Goal: Task Accomplishment & Management: Manage account settings

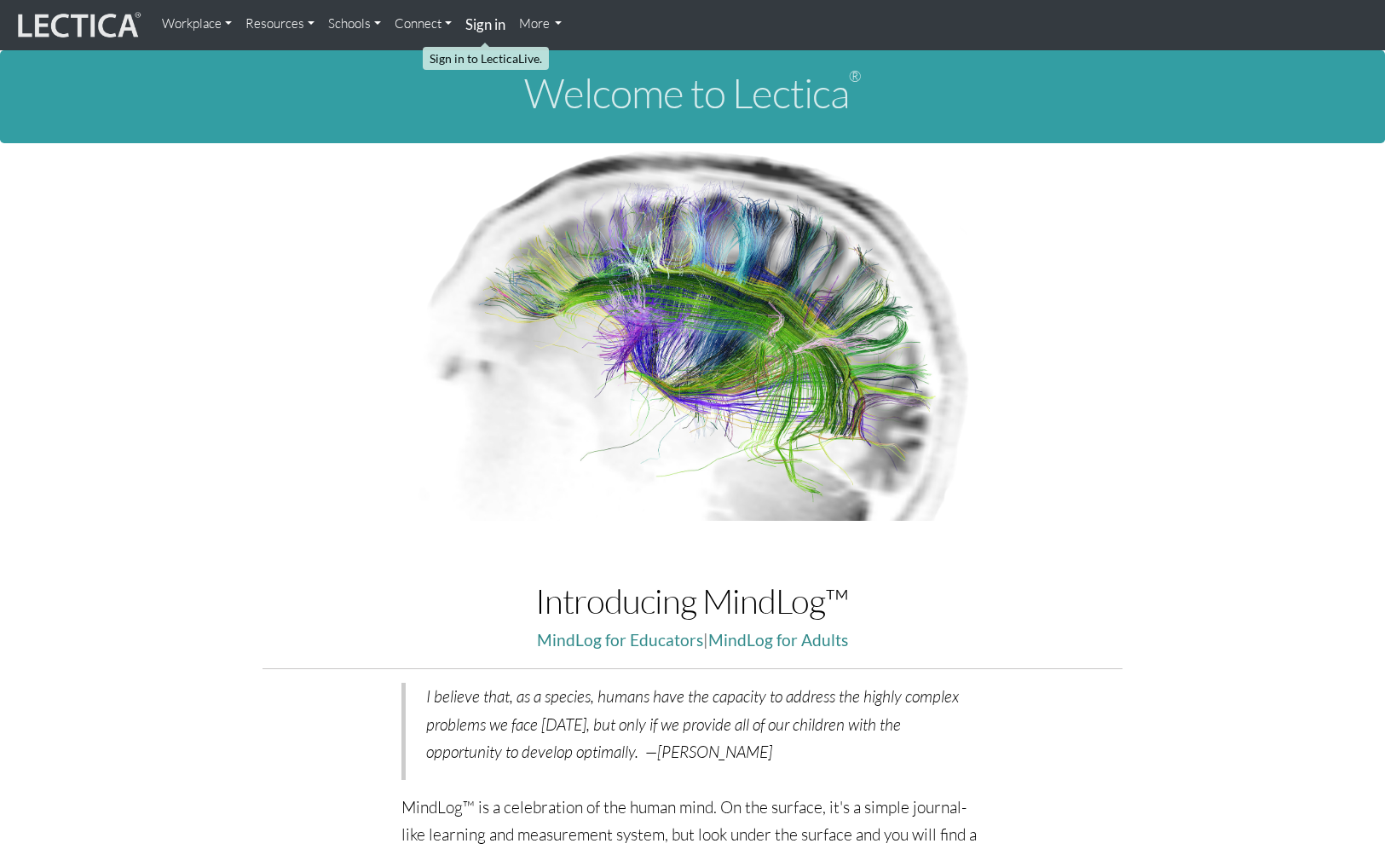
click at [500, 24] on strong "Sign in" at bounding box center [485, 24] width 40 height 18
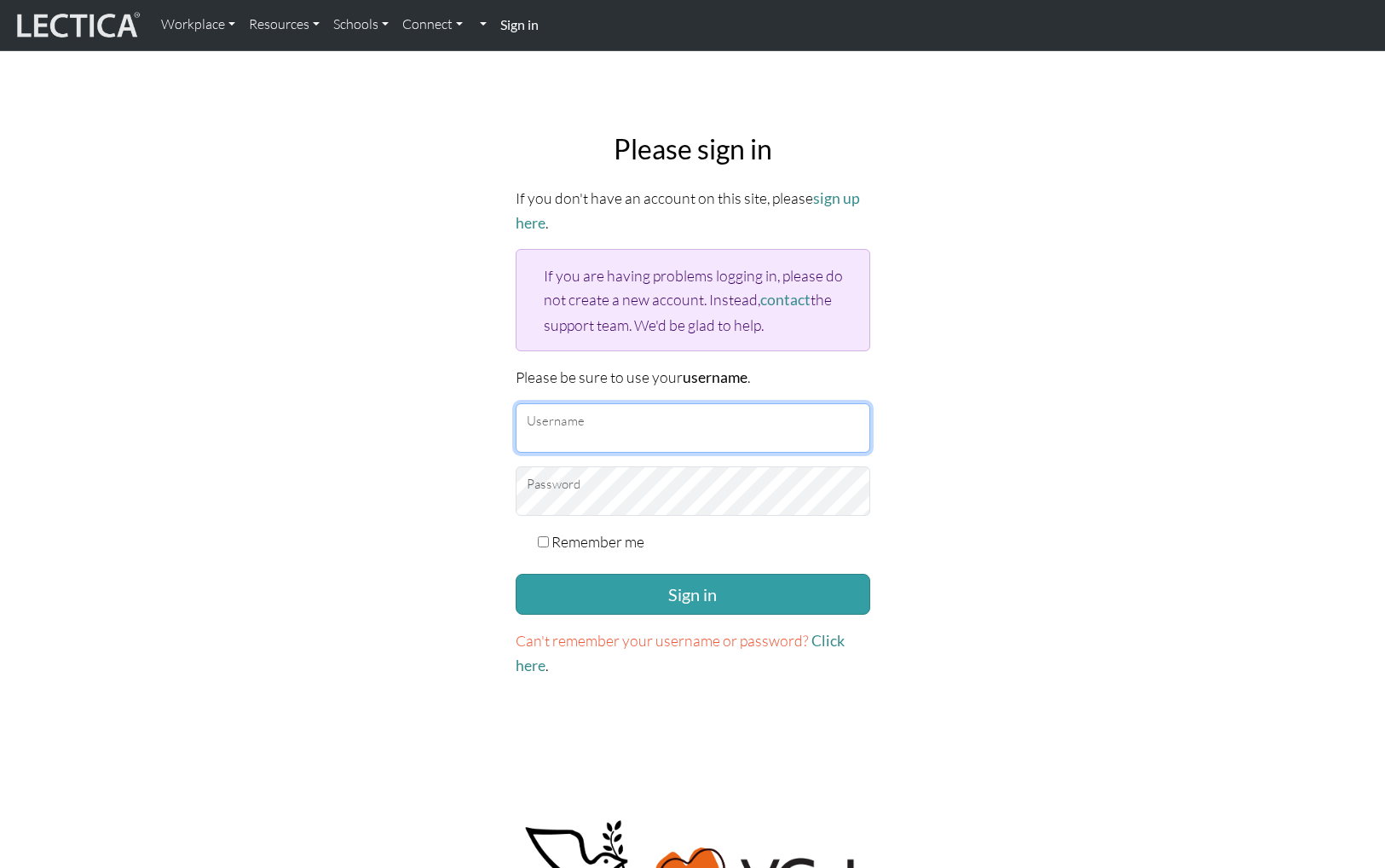
type input "Daniel"
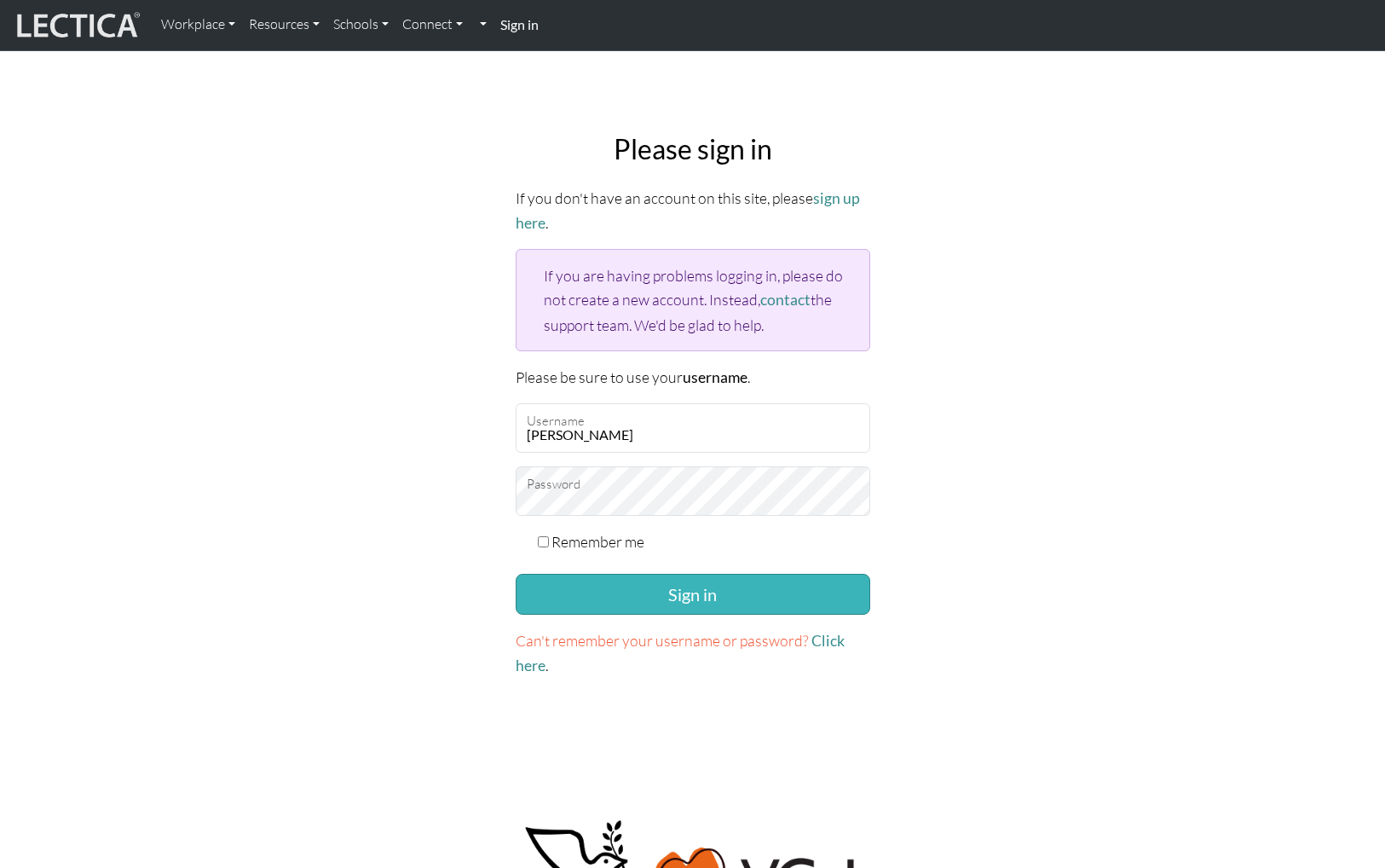
click at [693, 589] on button "Sign in" at bounding box center [693, 594] width 355 height 41
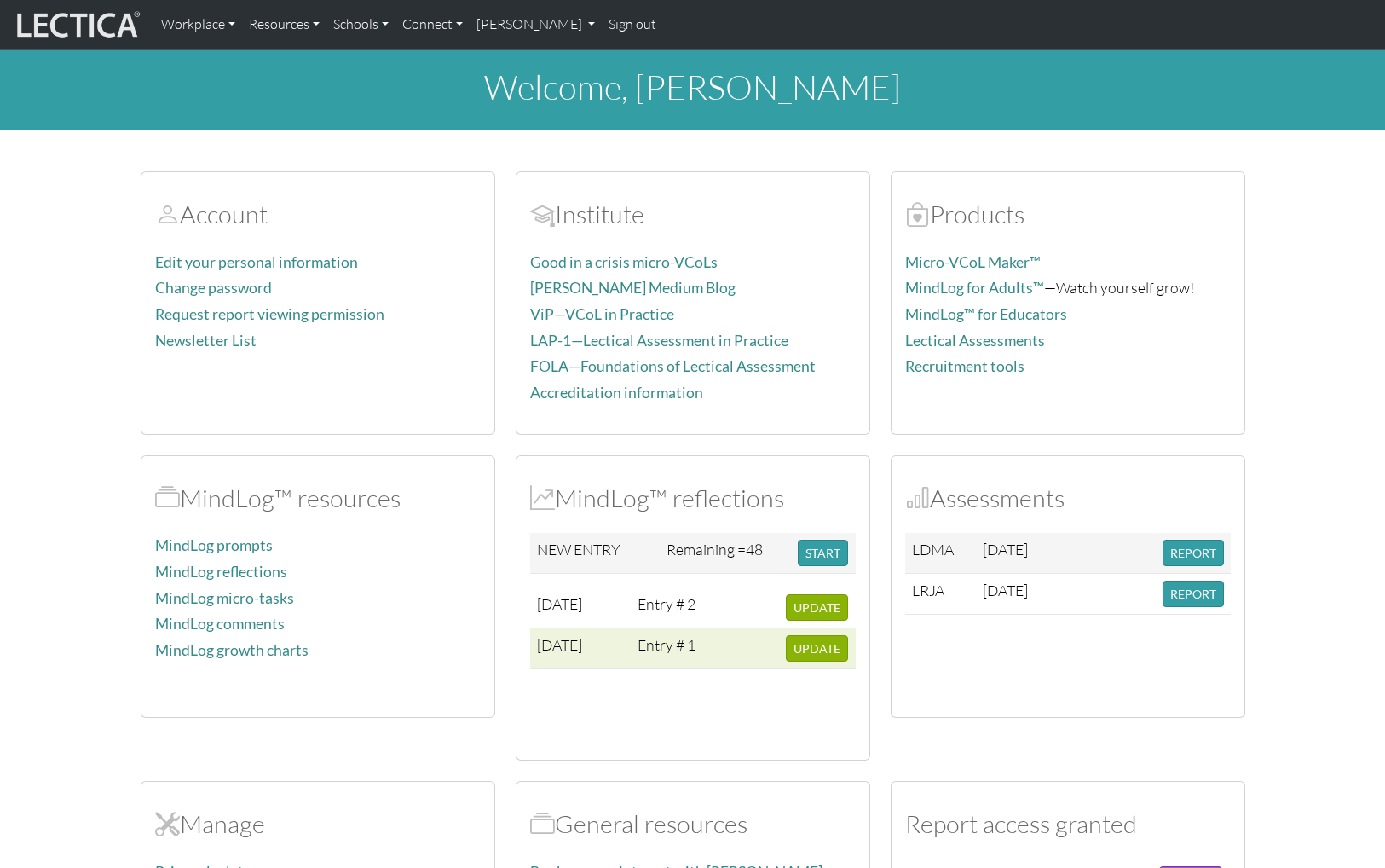
click at [697, 646] on td "Entry # 1" at bounding box center [669, 648] width 77 height 41
click at [830, 648] on span "UPDATE" at bounding box center [817, 648] width 47 height 14
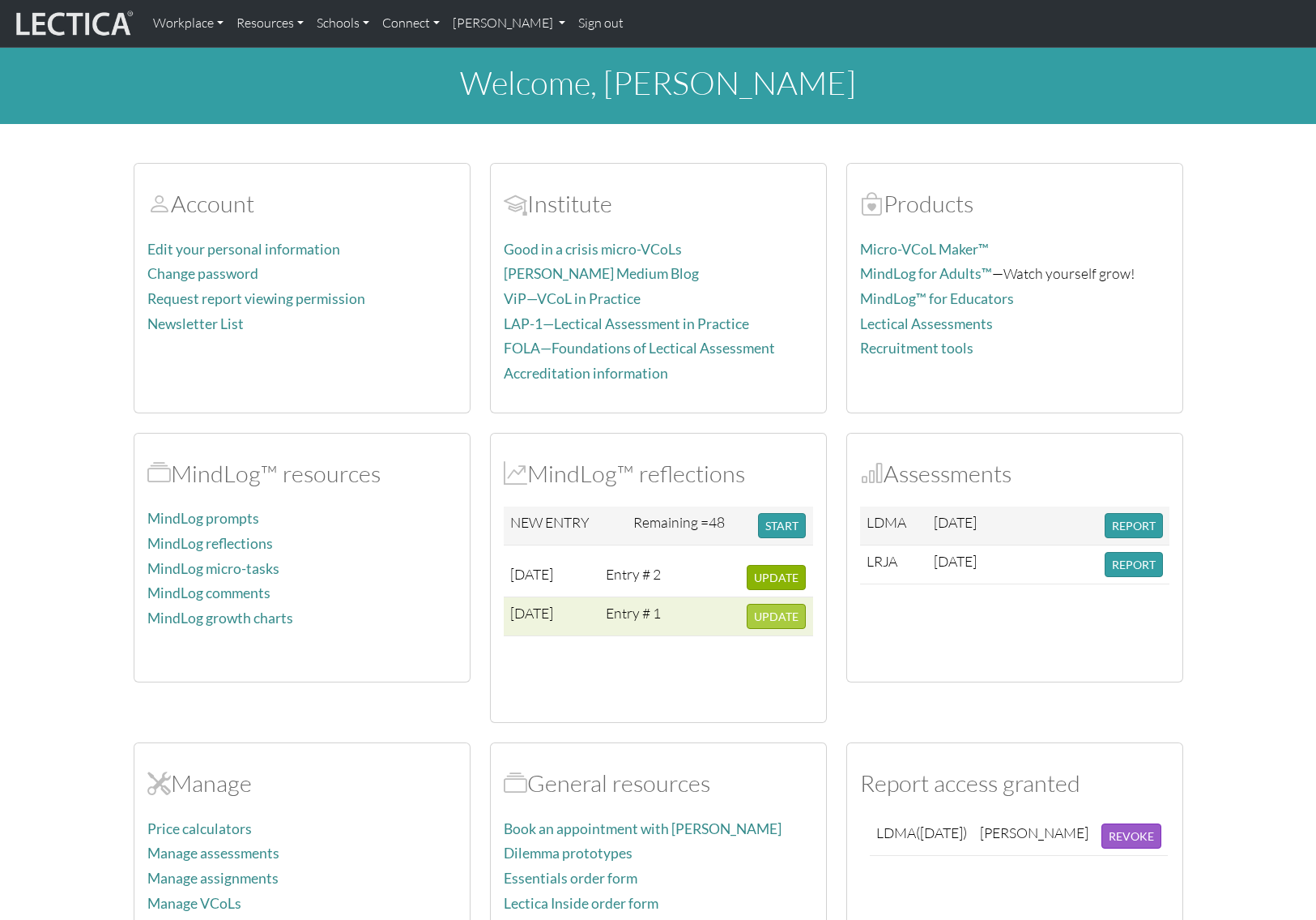
click at [788, 616] on span "UPDATE" at bounding box center [776, 616] width 45 height 13
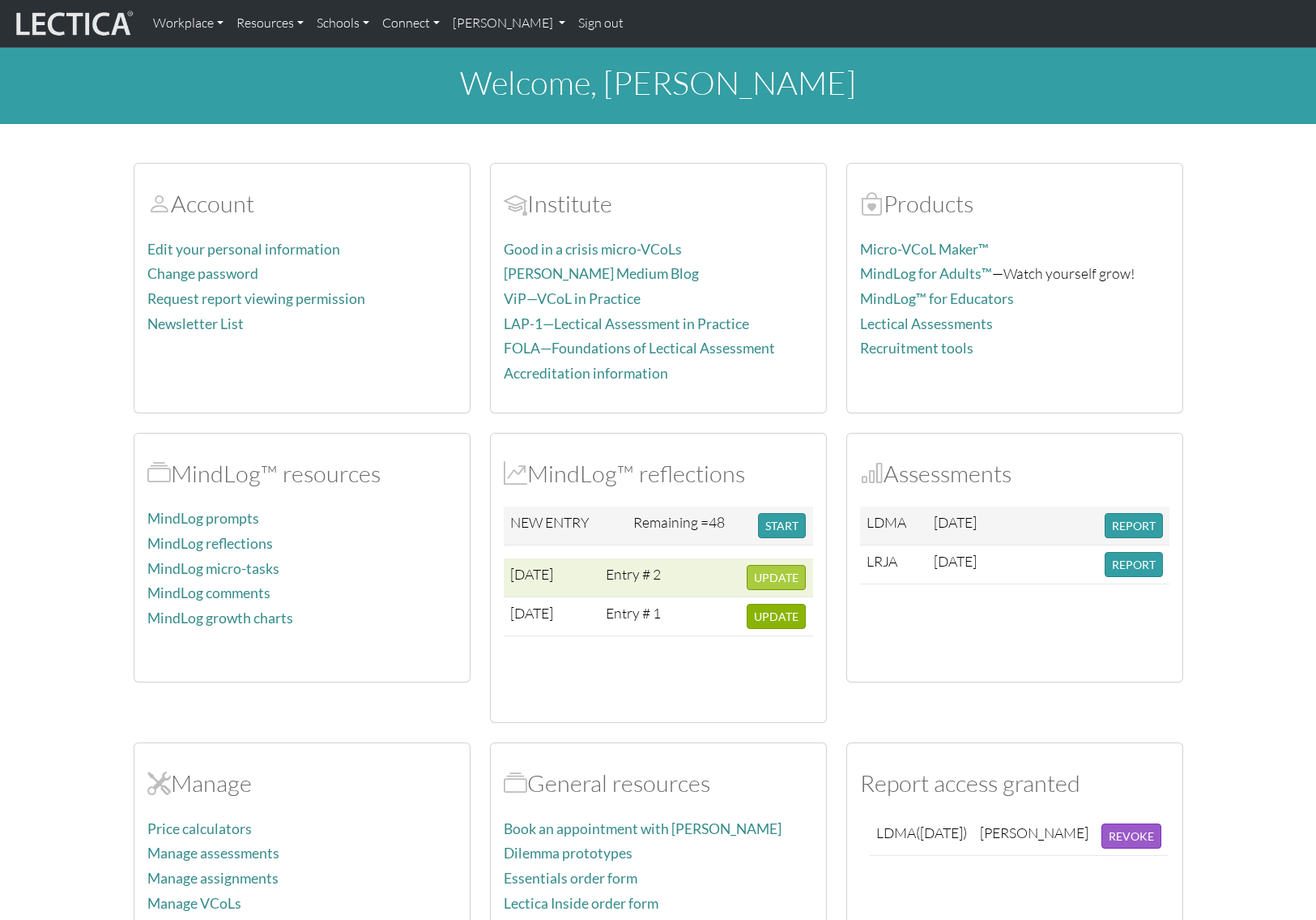
click at [788, 574] on span "UPDATE" at bounding box center [776, 577] width 45 height 13
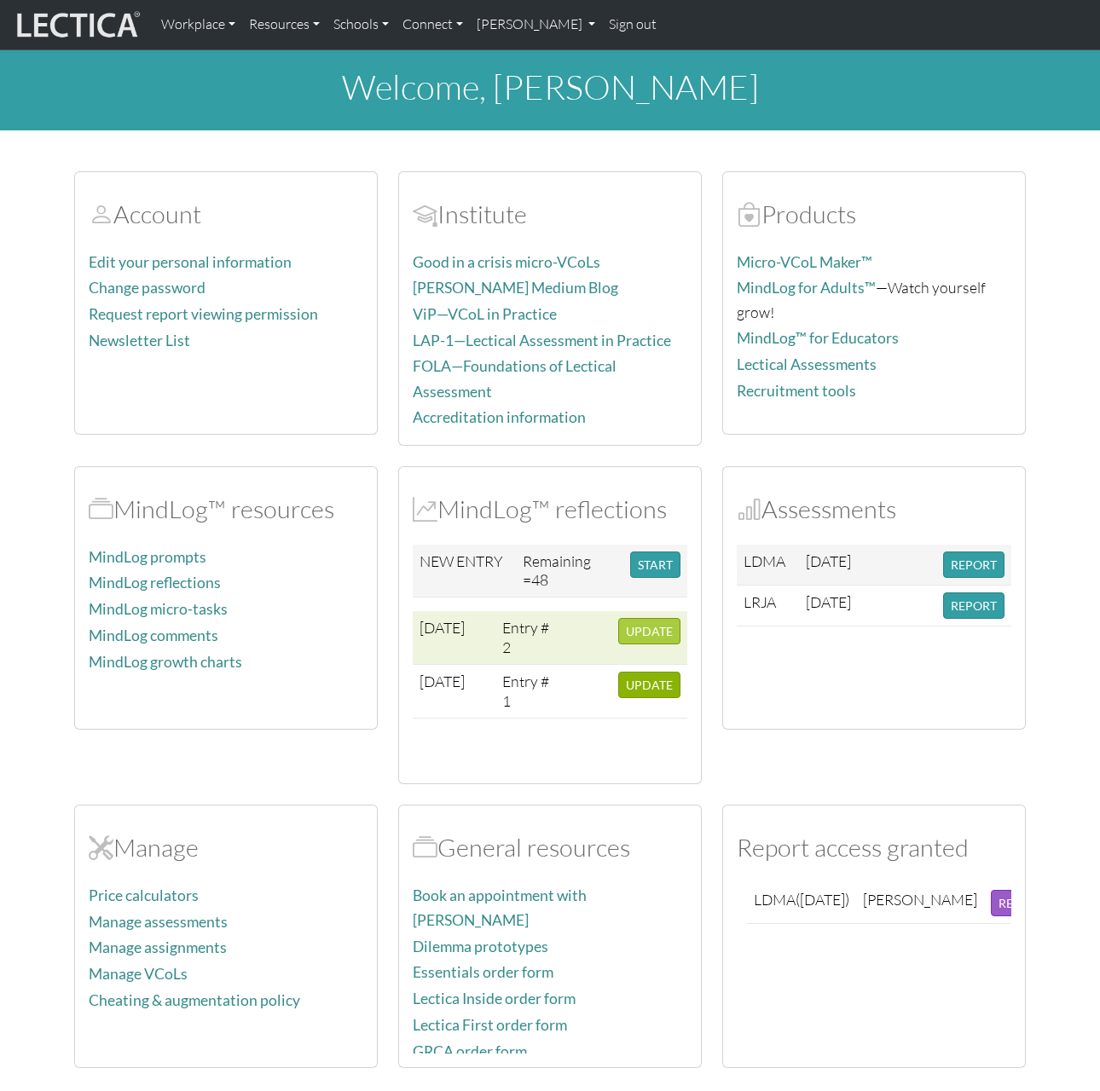
click at [648, 624] on span "UPDATE" at bounding box center [649, 631] width 47 height 14
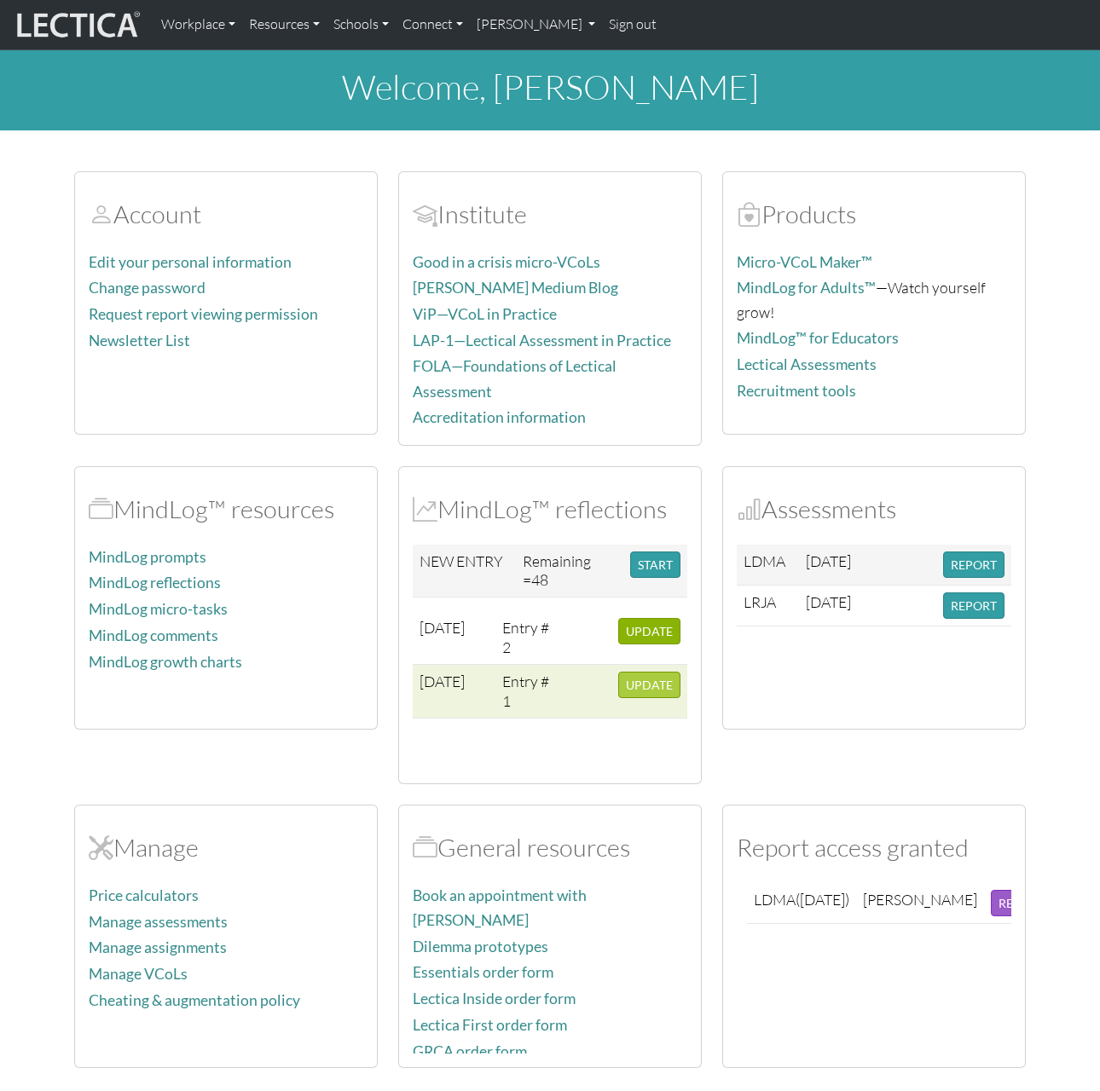
click at [655, 678] on span "UPDATE" at bounding box center [649, 685] width 47 height 14
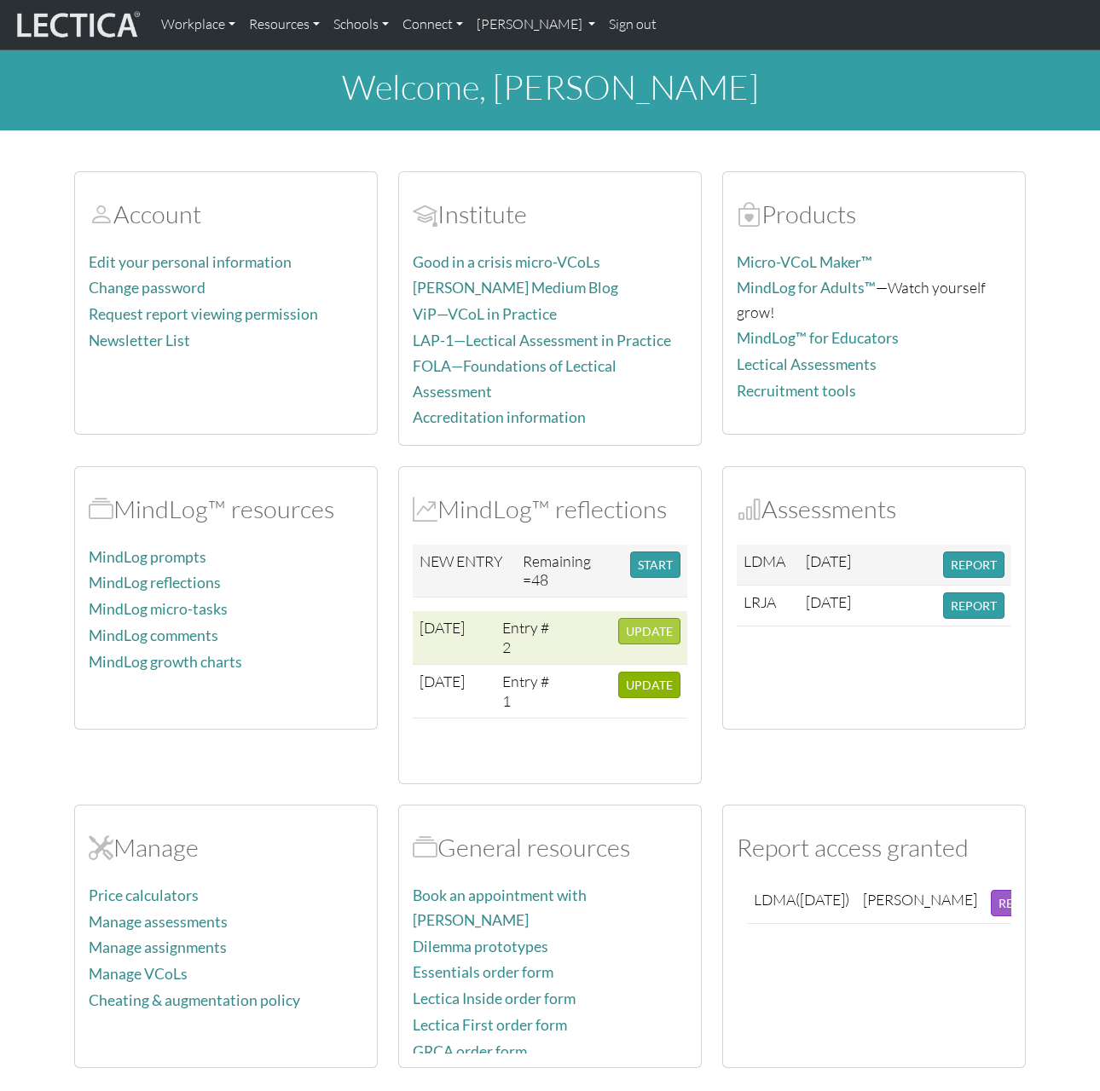
click at [655, 625] on span "UPDATE" at bounding box center [649, 631] width 47 height 14
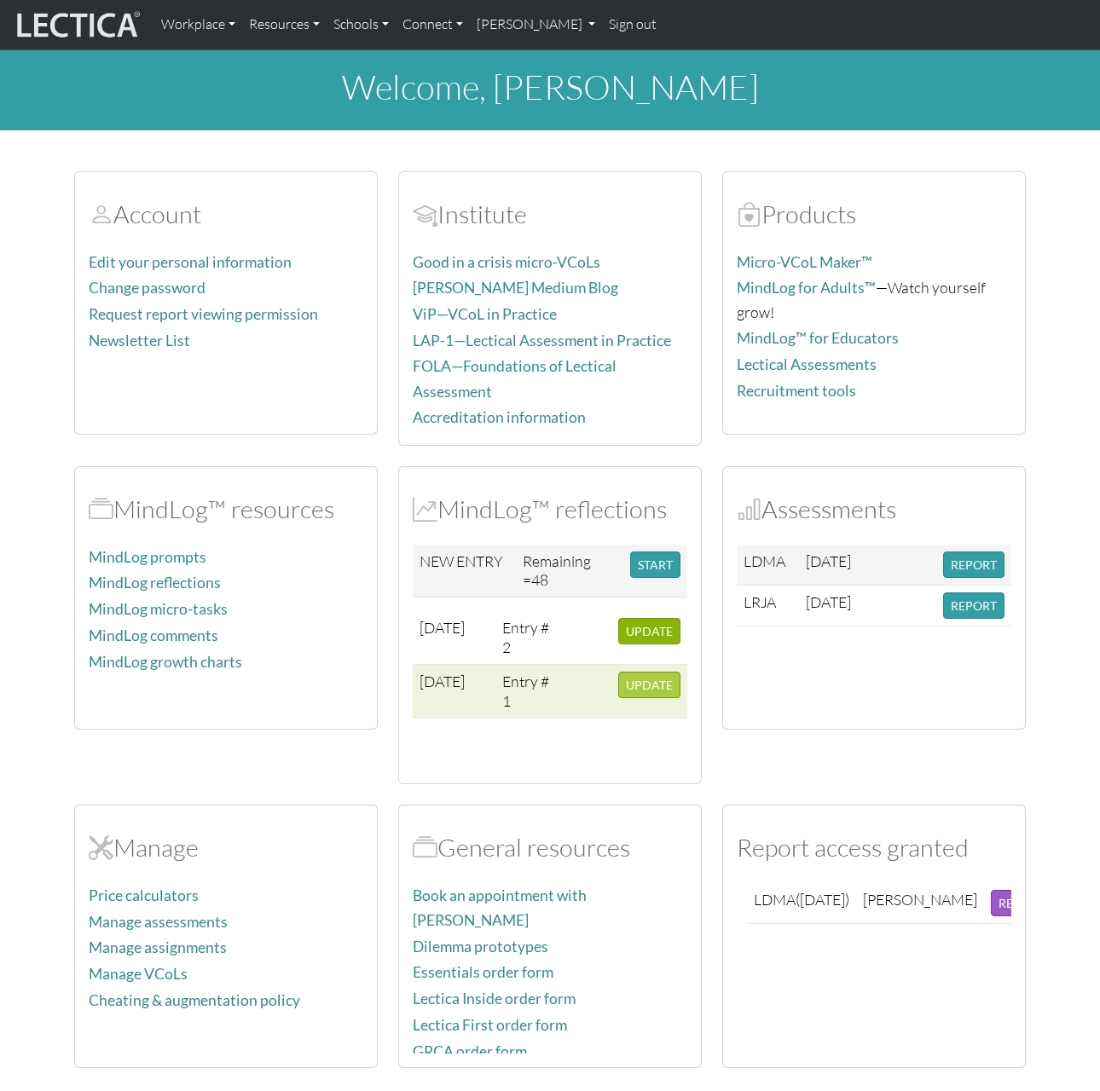
click at [653, 678] on span "UPDATE" at bounding box center [649, 685] width 47 height 14
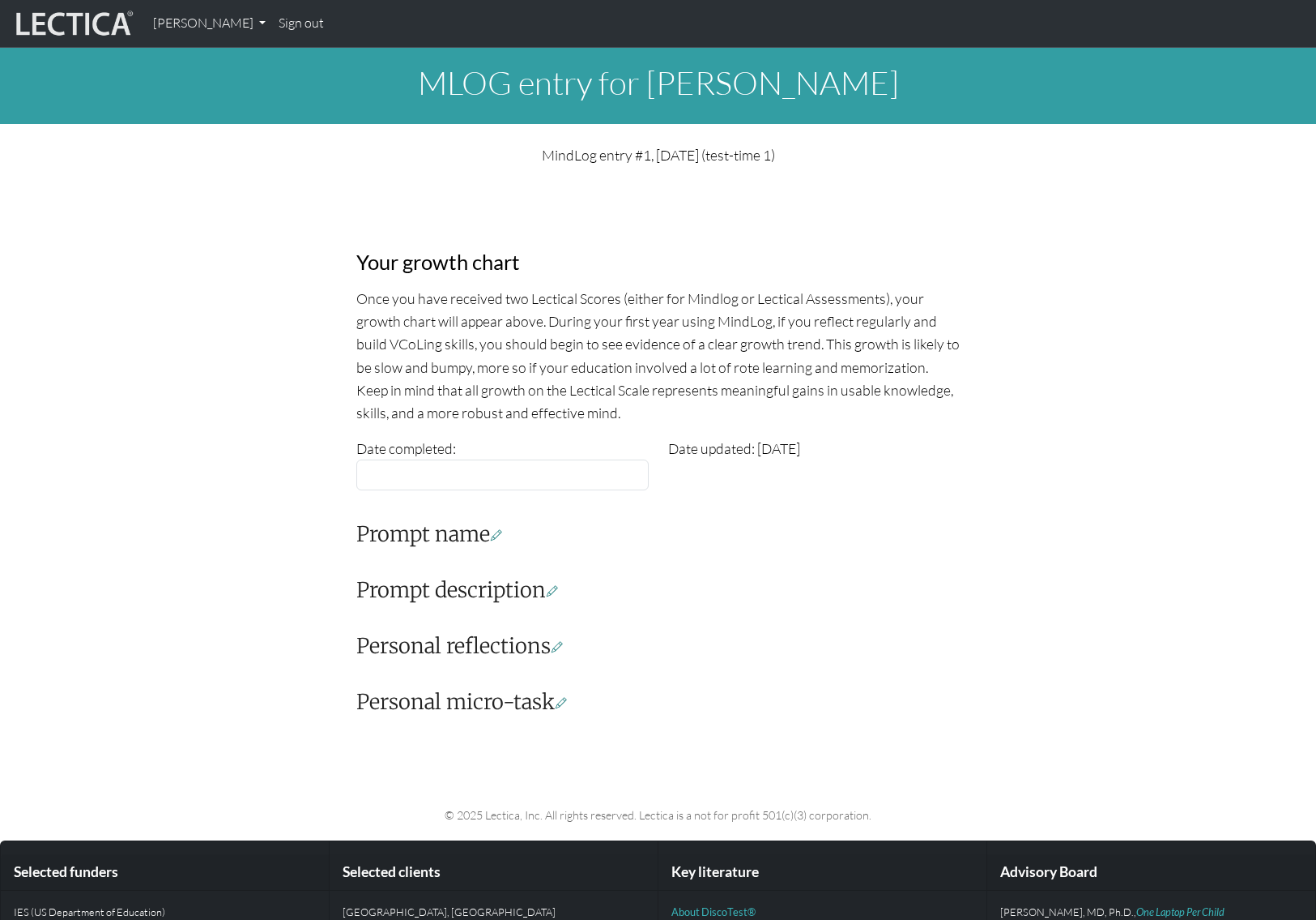
click at [124, 184] on div "Your growth chart Once you have received two Lectical Scores (either for Mindlo…" at bounding box center [658, 452] width 1069 height 547
click at [503, 533] on icon at bounding box center [497, 534] width 11 height 14
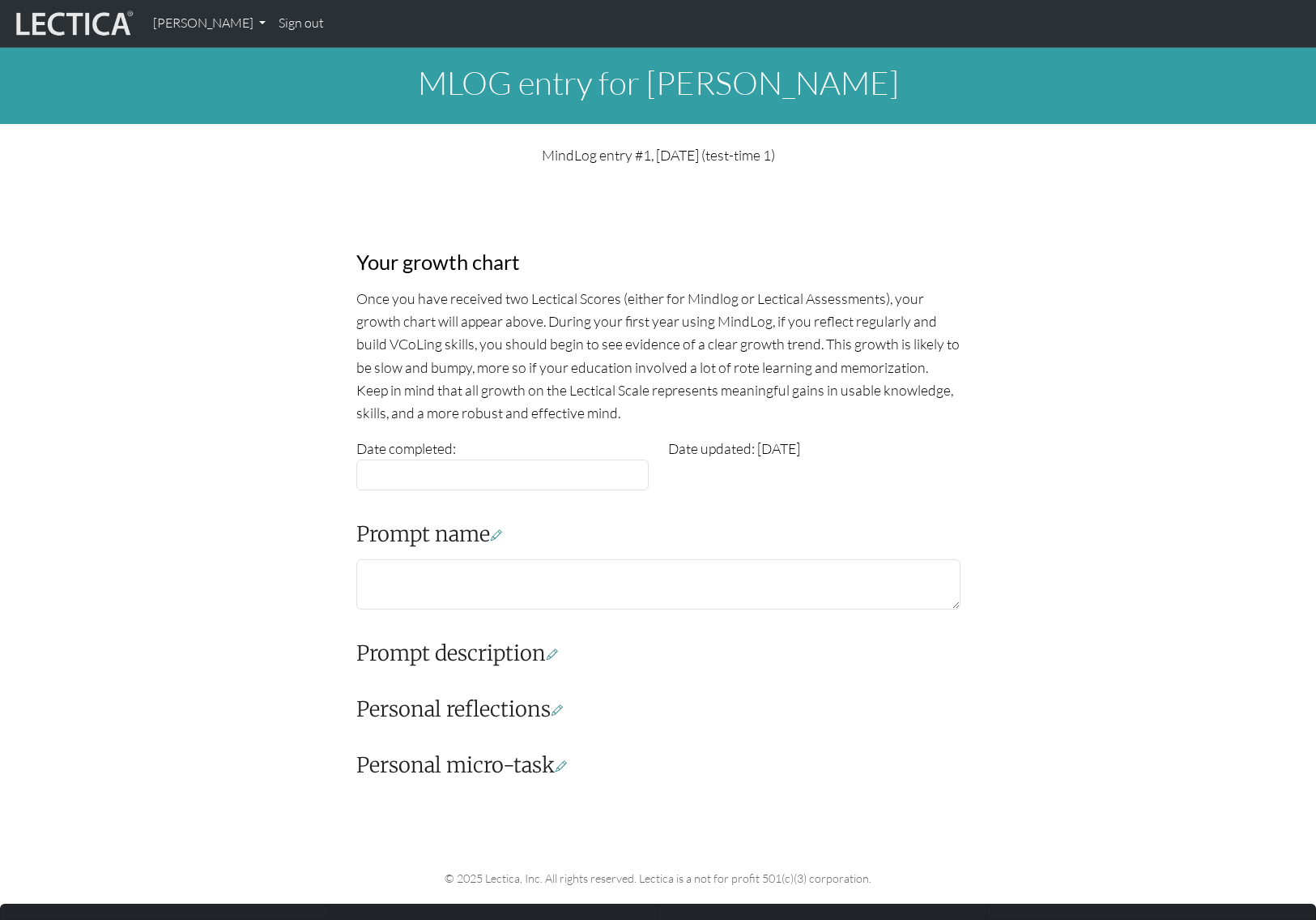
click at [554, 655] on icon at bounding box center [552, 653] width 11 height 14
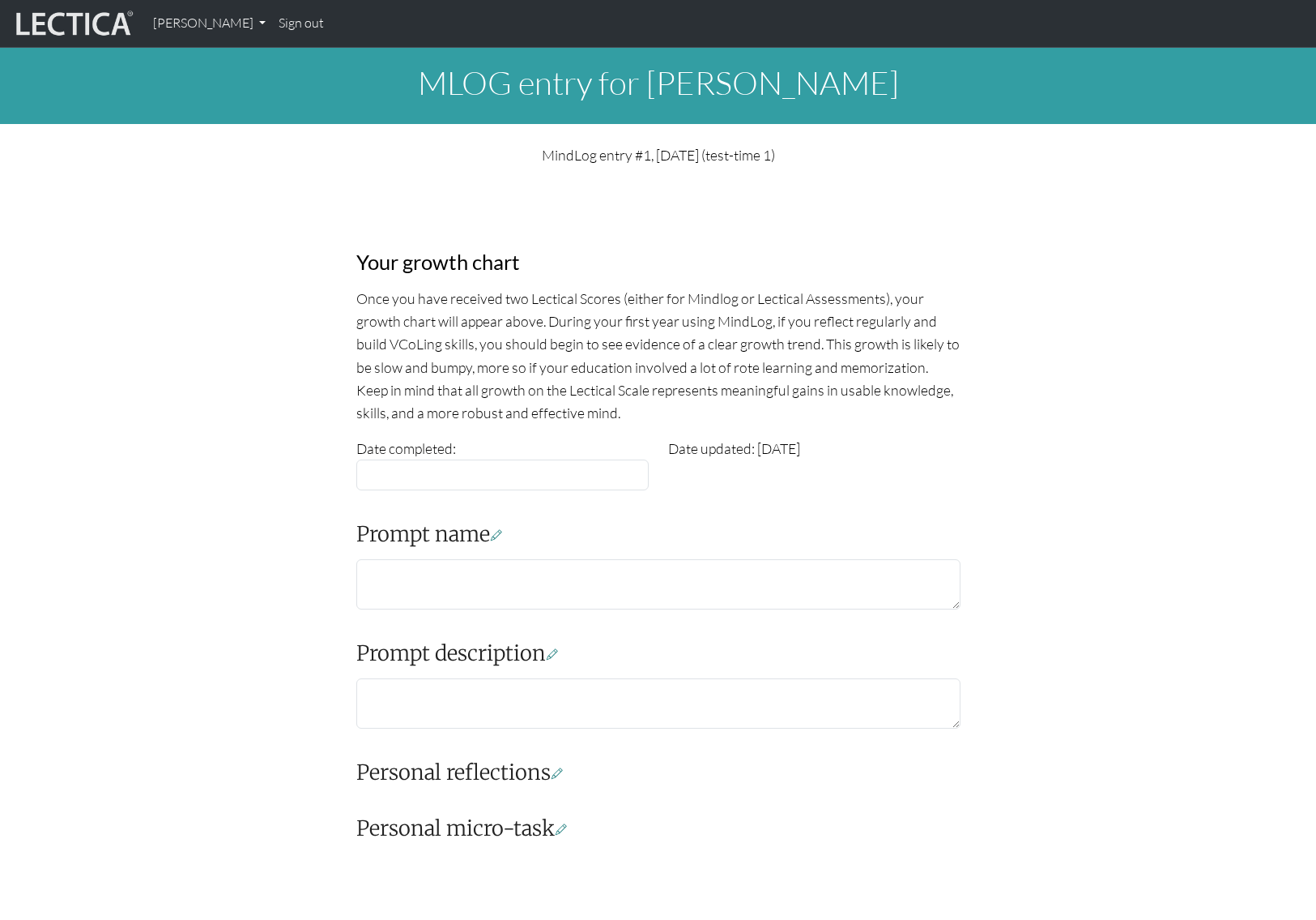
click at [563, 774] on icon at bounding box center [558, 773] width 11 height 14
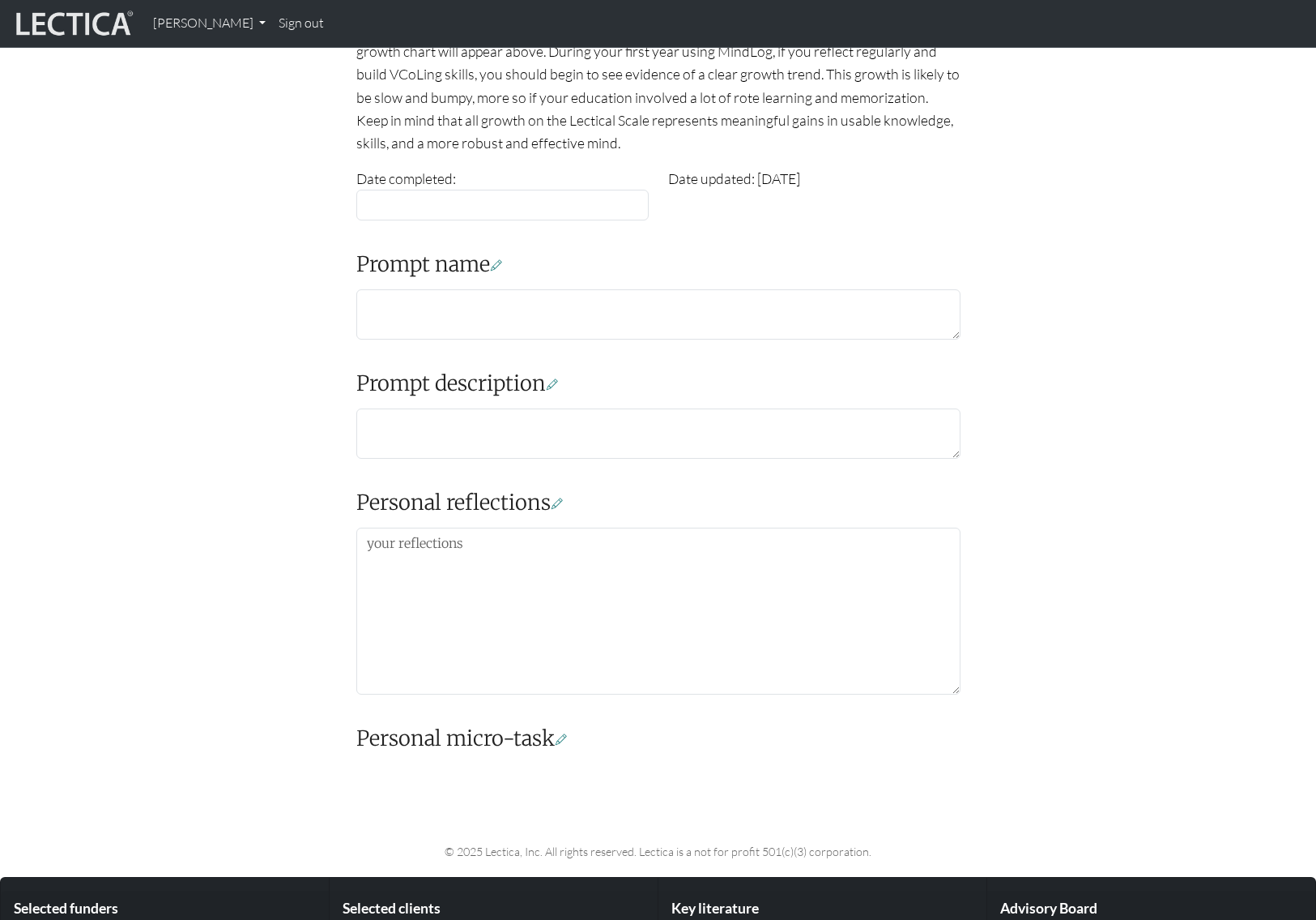
scroll to position [362, 0]
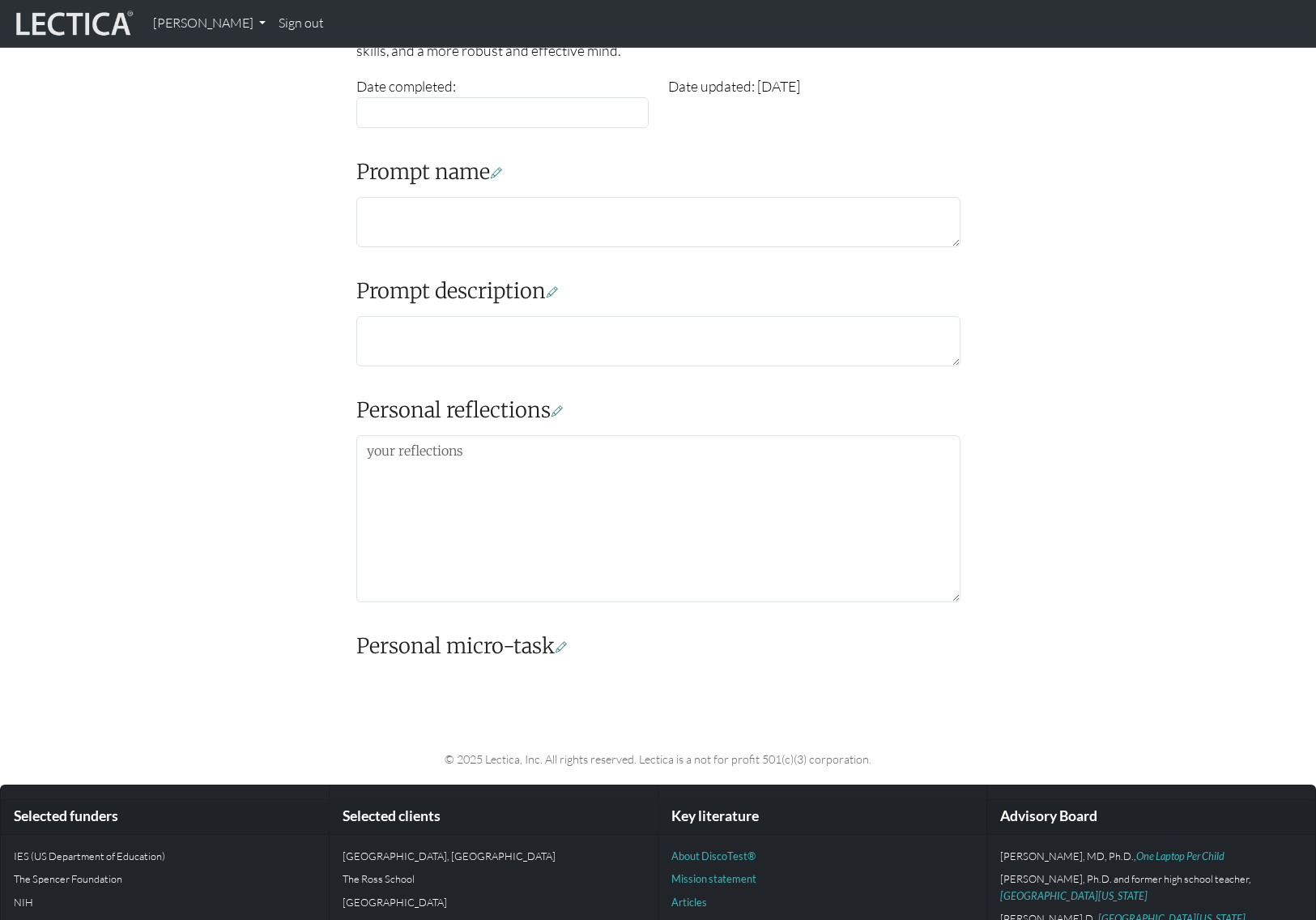
click at [567, 641] on icon at bounding box center [562, 646] width 11 height 14
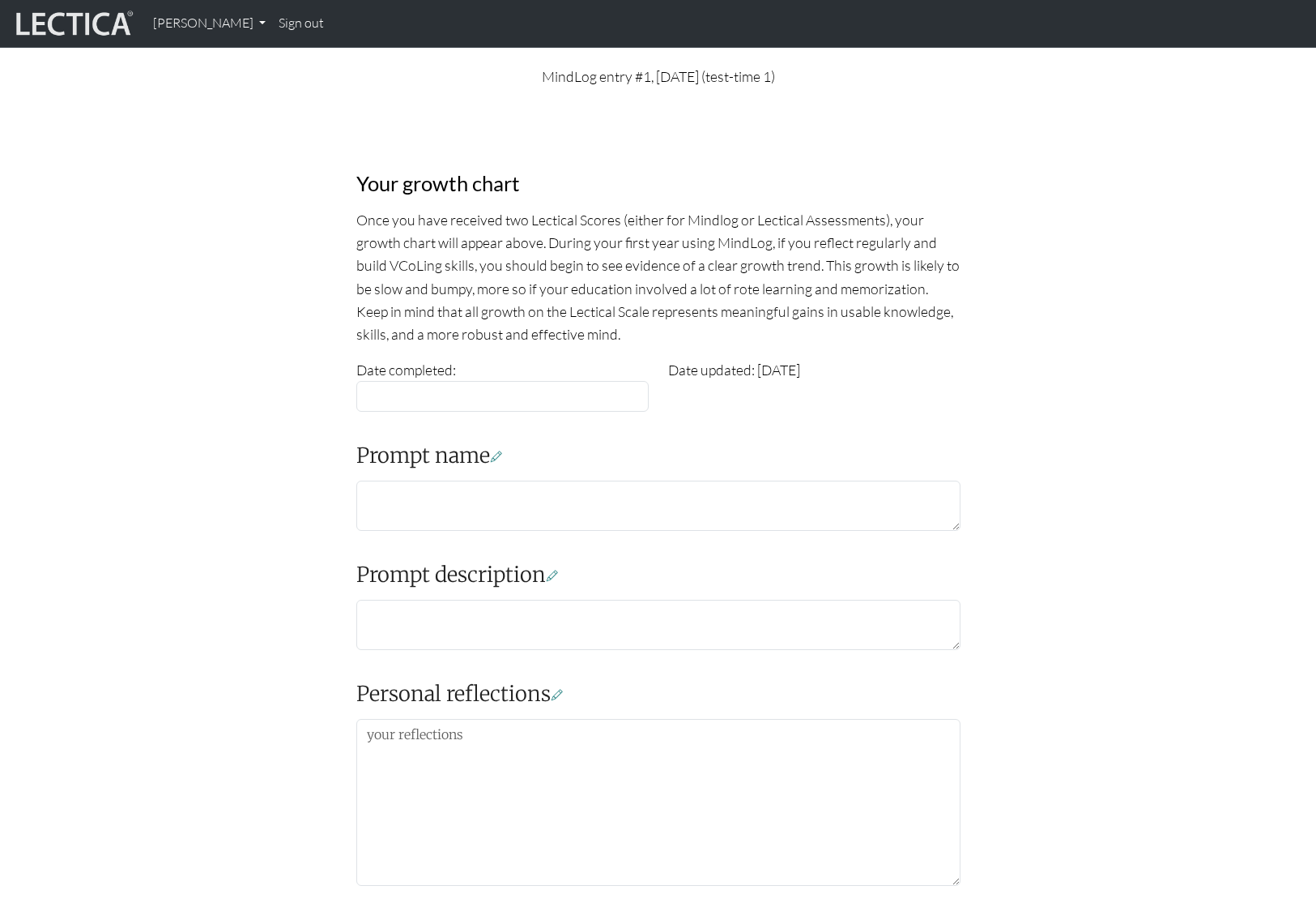
scroll to position [0, 0]
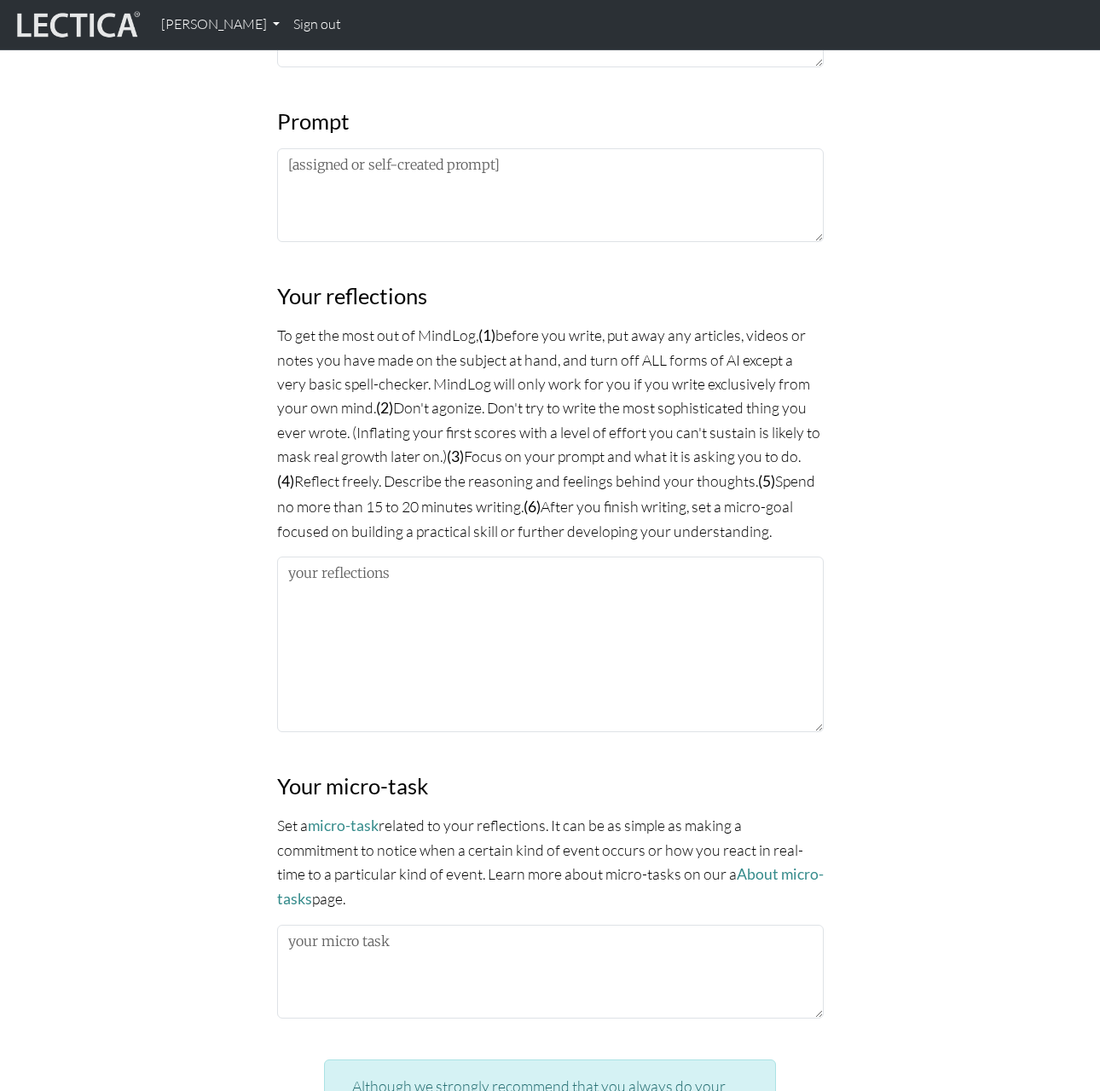
scroll to position [1382, 0]
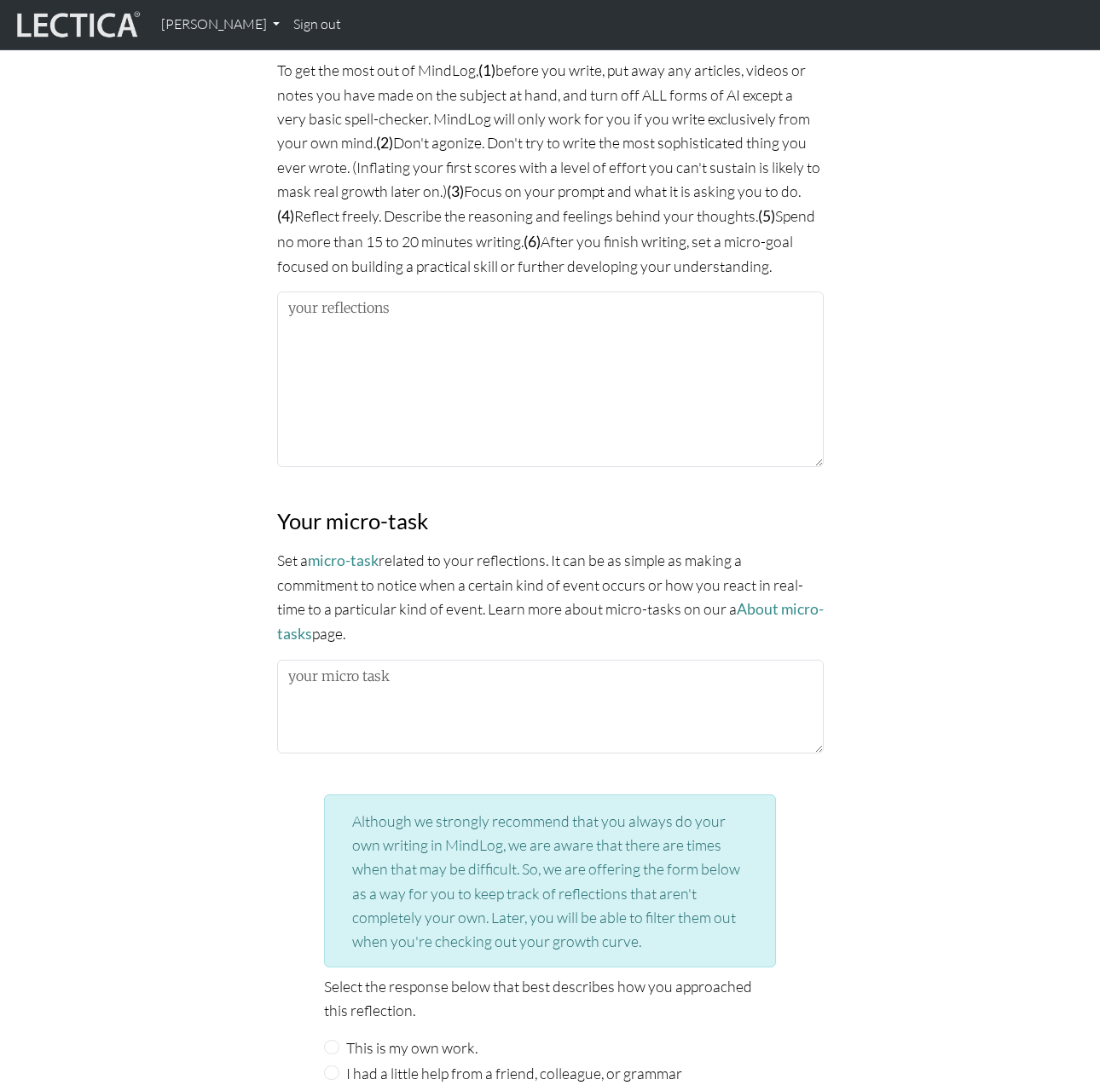
scroll to position [1418, 0]
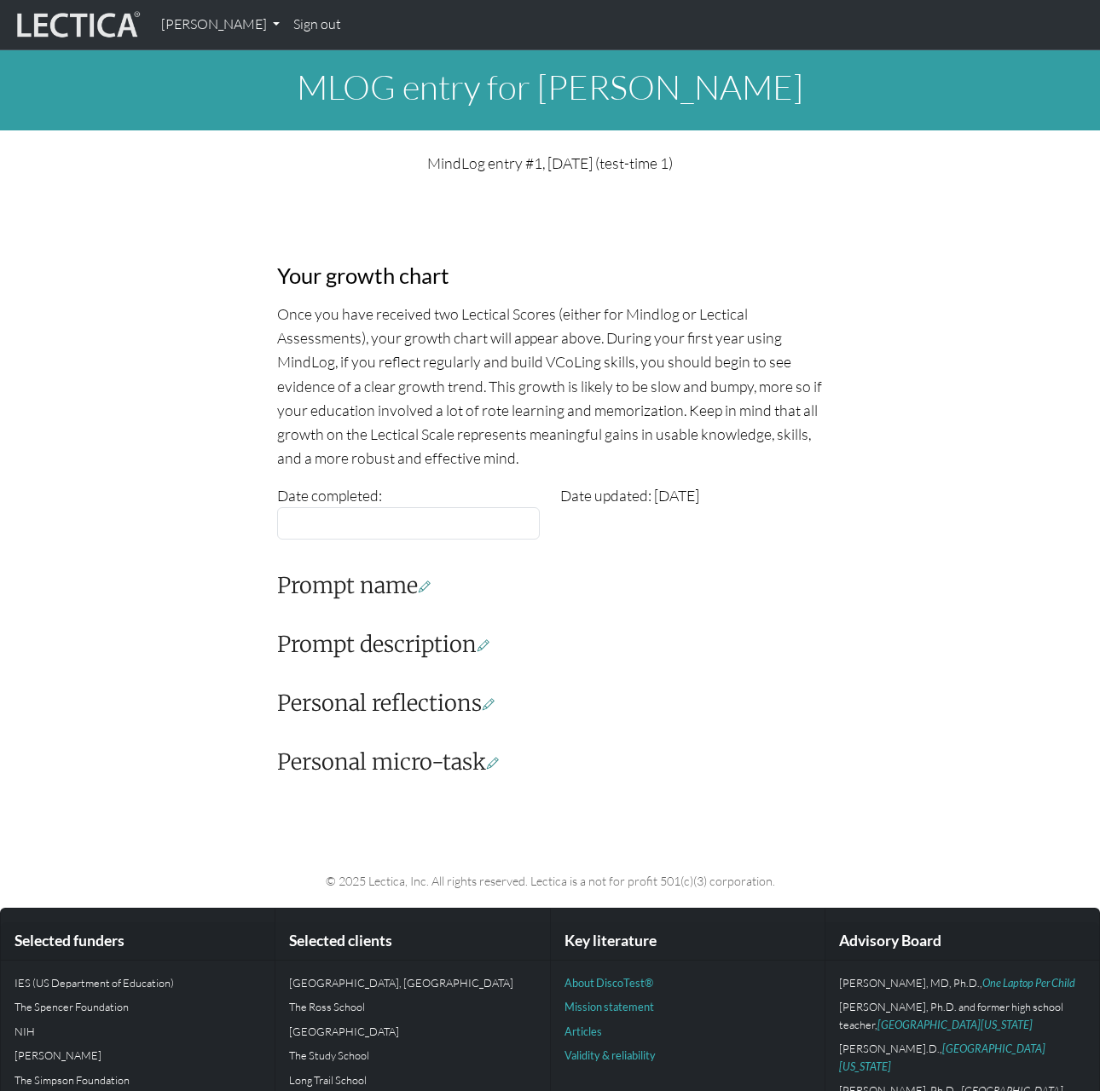
click at [183, 330] on div "Your growth chart Once you have received two Lectical Scores (either for Mindlo…" at bounding box center [550, 488] width 972 height 601
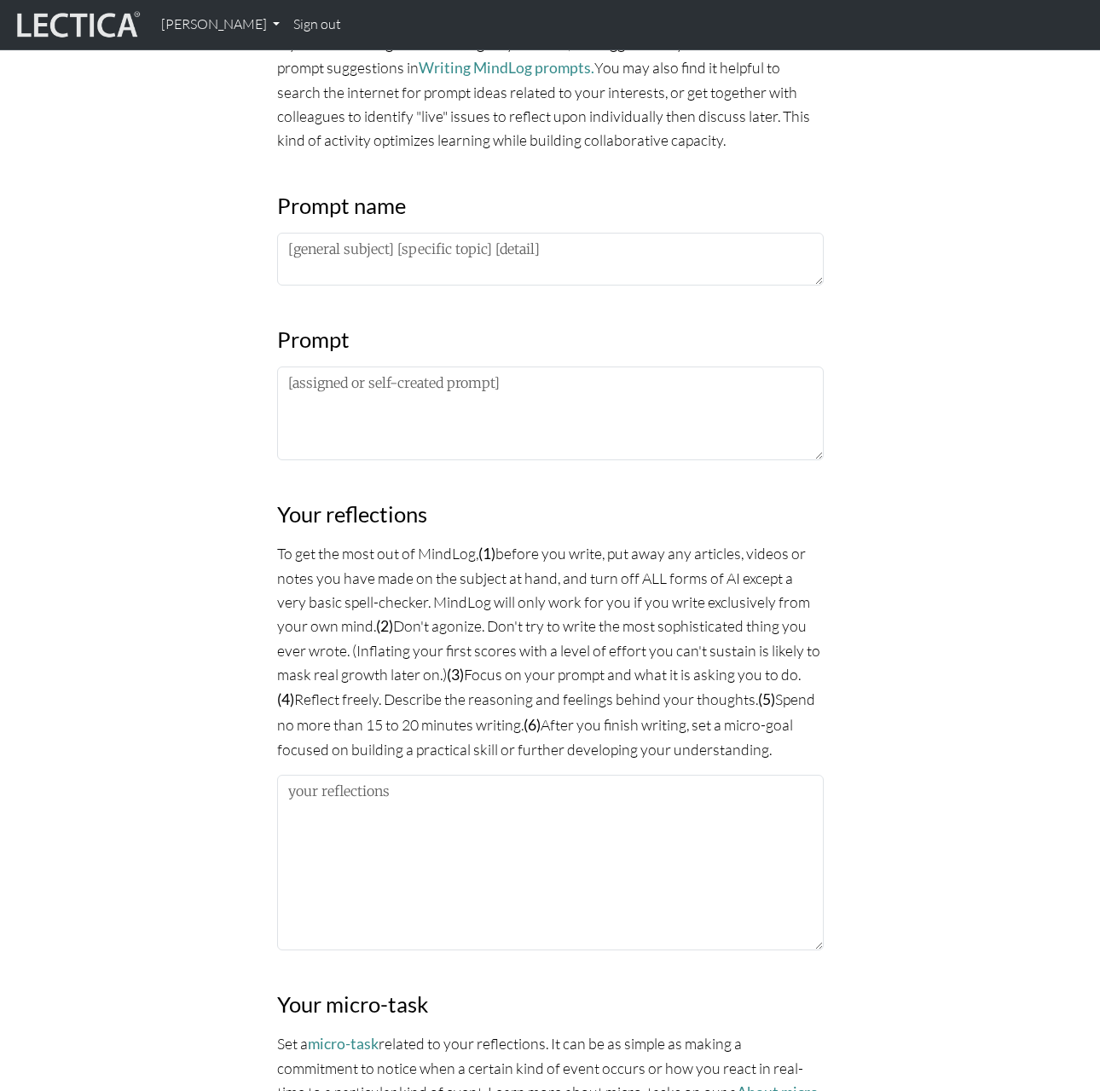
scroll to position [840, 0]
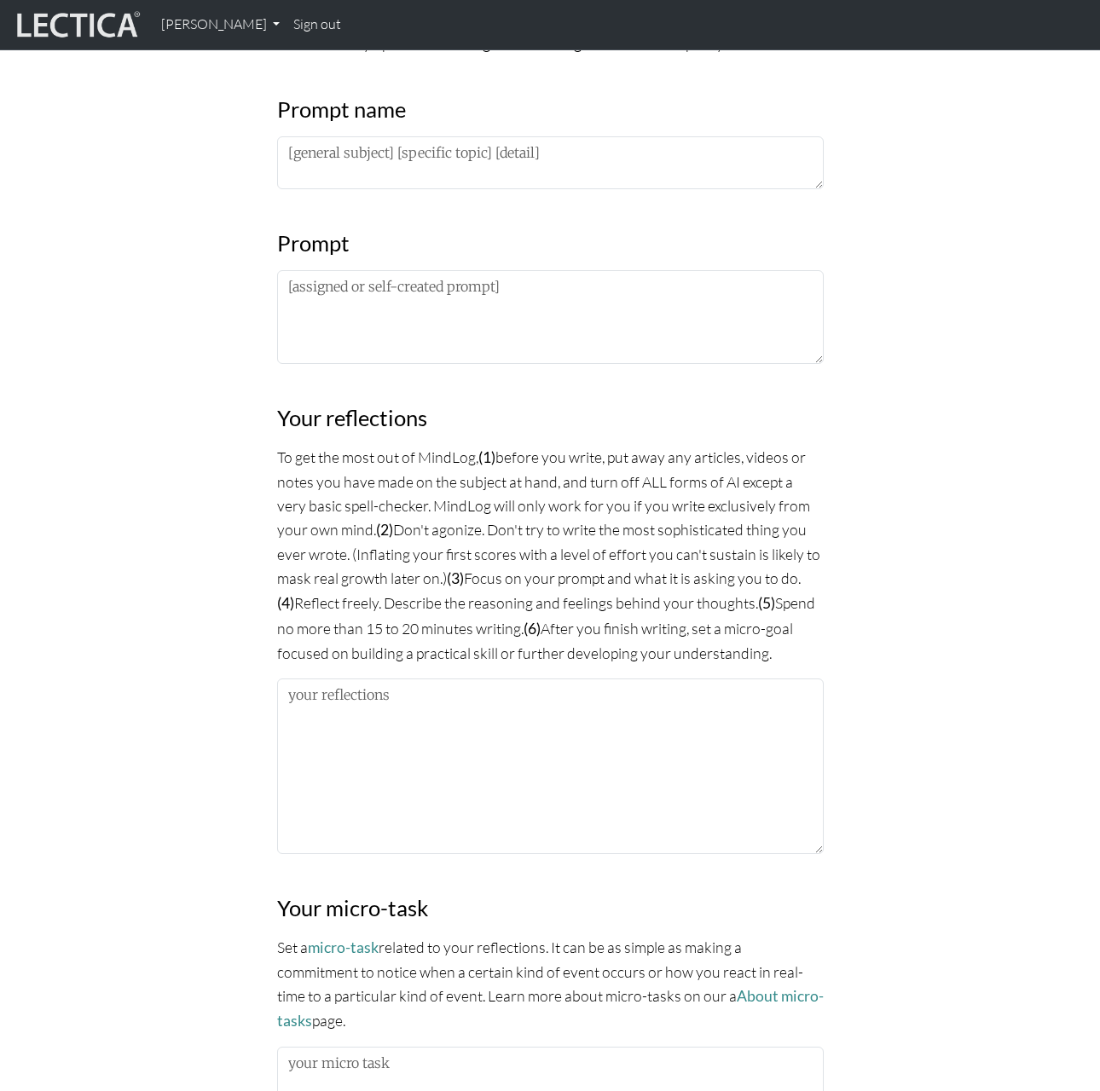
click at [182, 254] on div "MindLog is a tool for reflecting on and learning from life experience. It's des…" at bounding box center [550, 522] width 972 height 2267
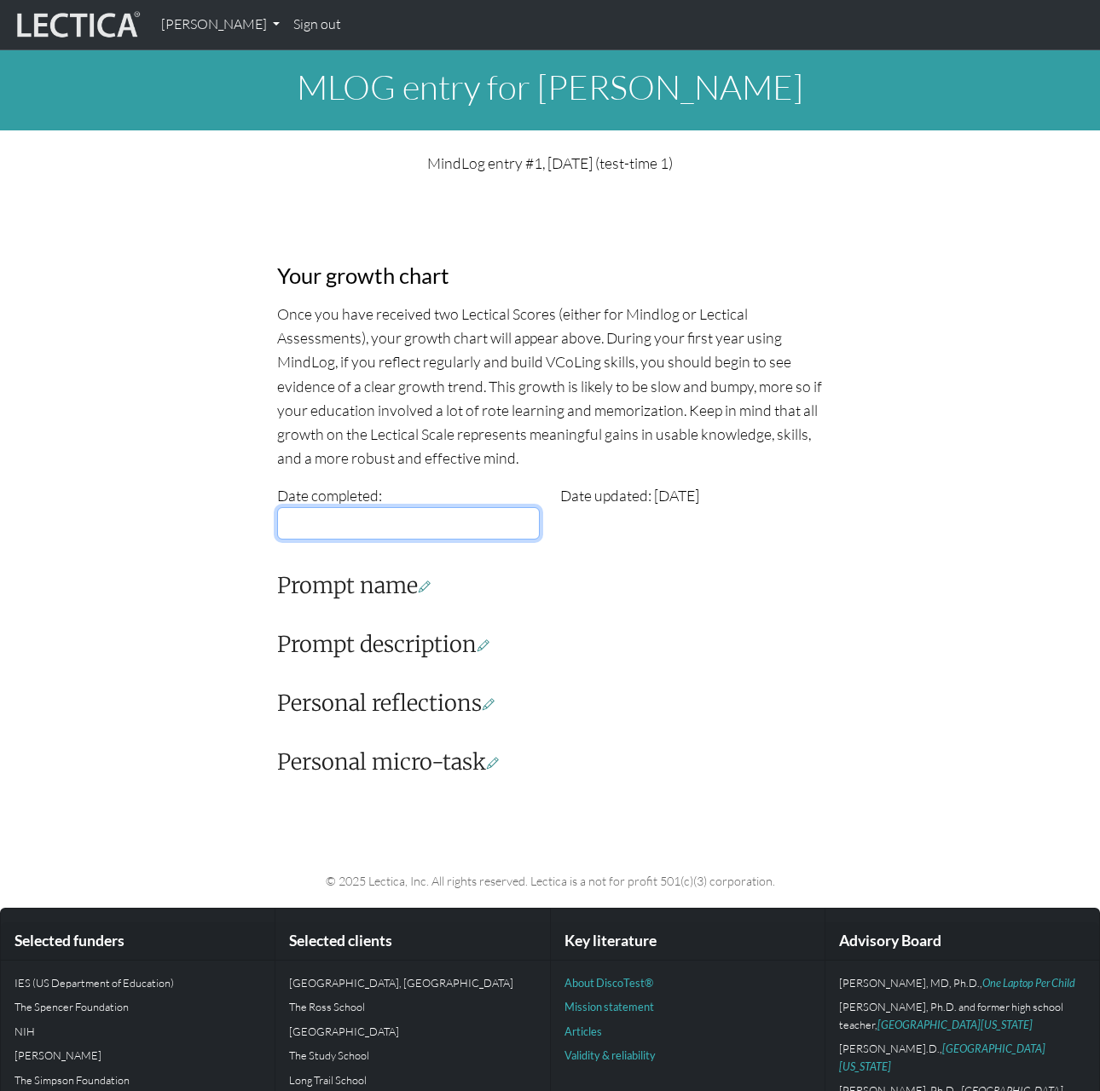
type input "[DATE]"
click at [359, 524] on input "2025-08-21" at bounding box center [408, 523] width 263 height 32
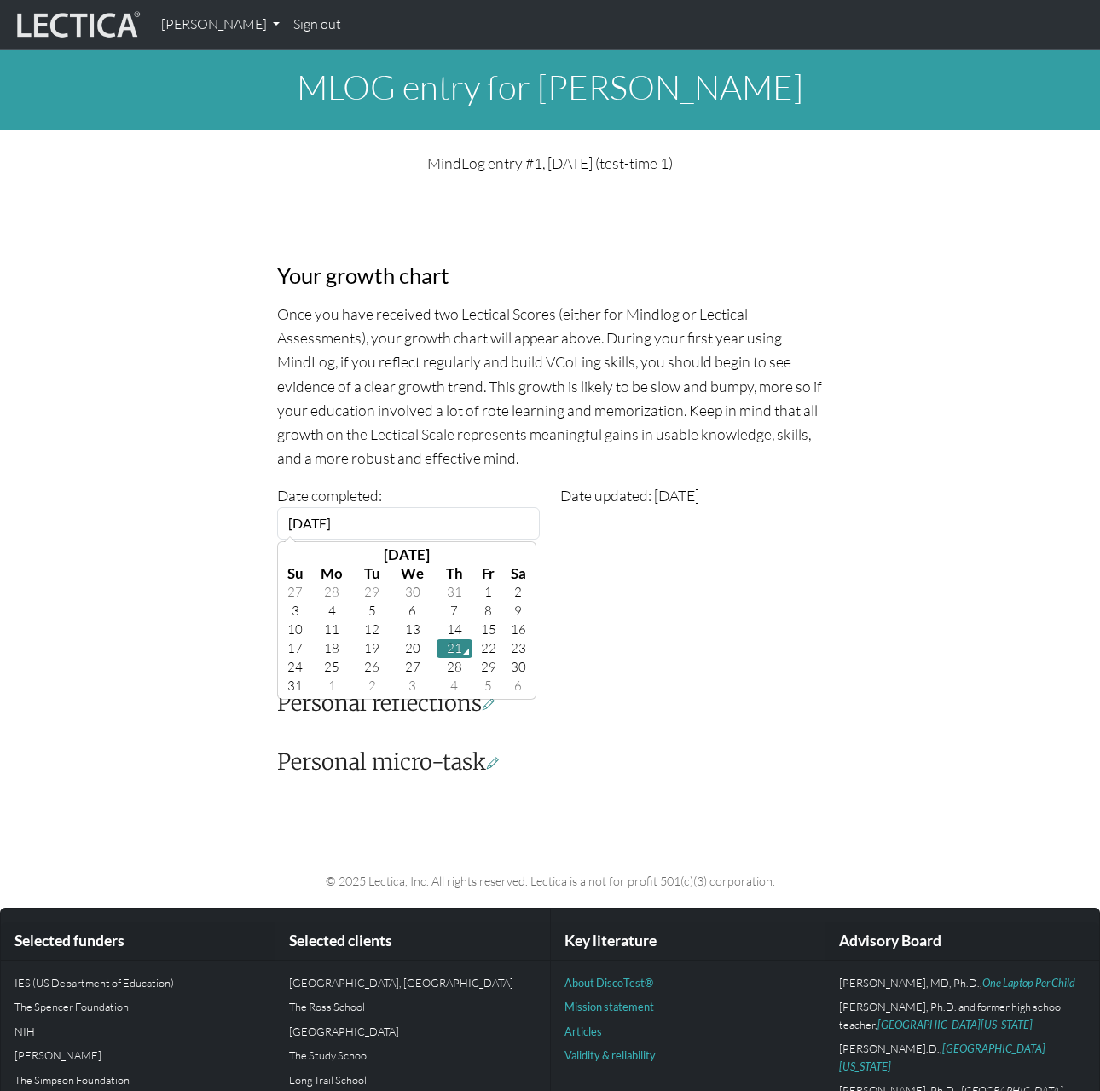
click at [177, 615] on div "Your growth chart Once you have received two Lectical Scores (either for Mindlo…" at bounding box center [550, 488] width 972 height 601
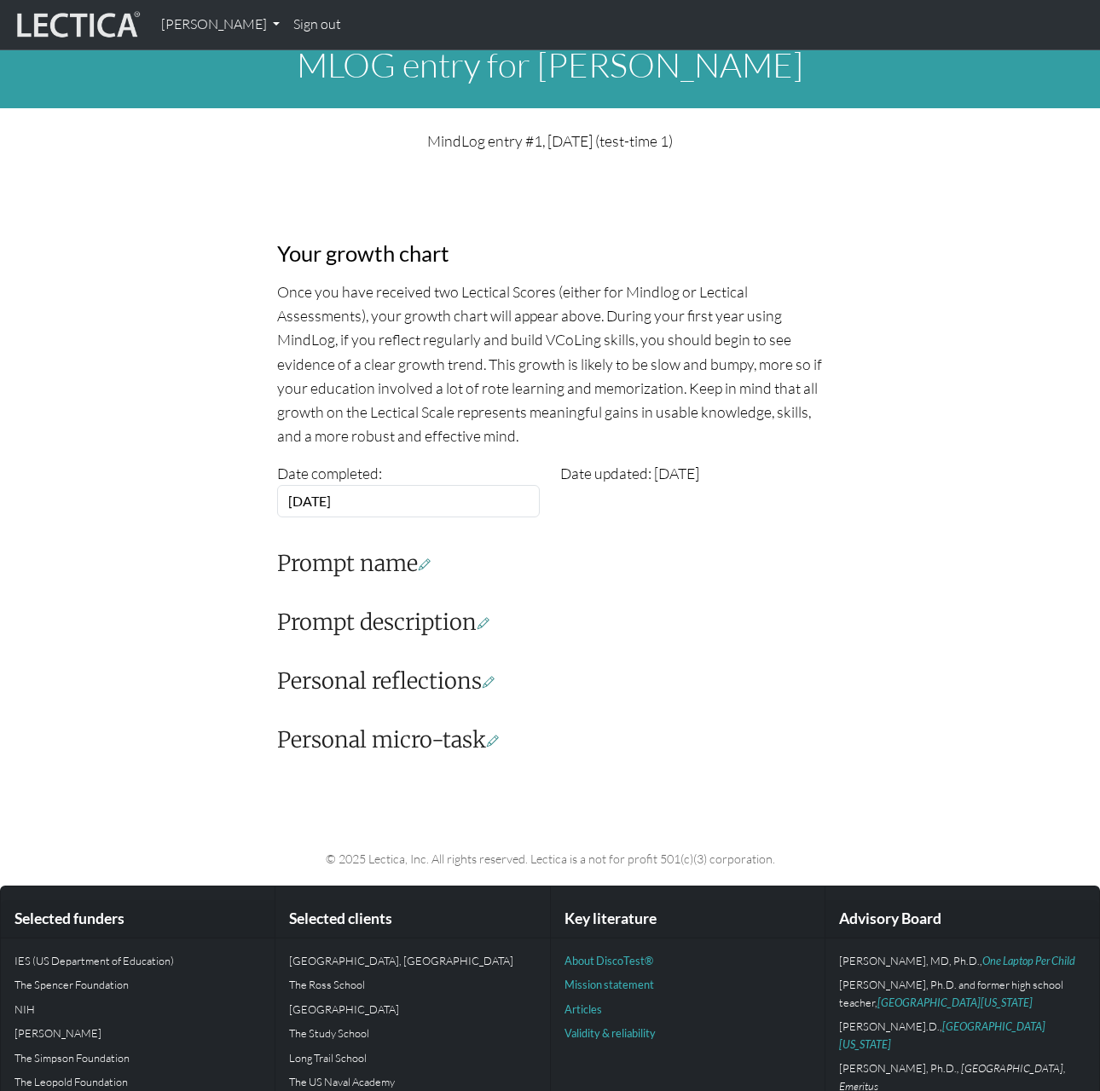
scroll to position [44, 0]
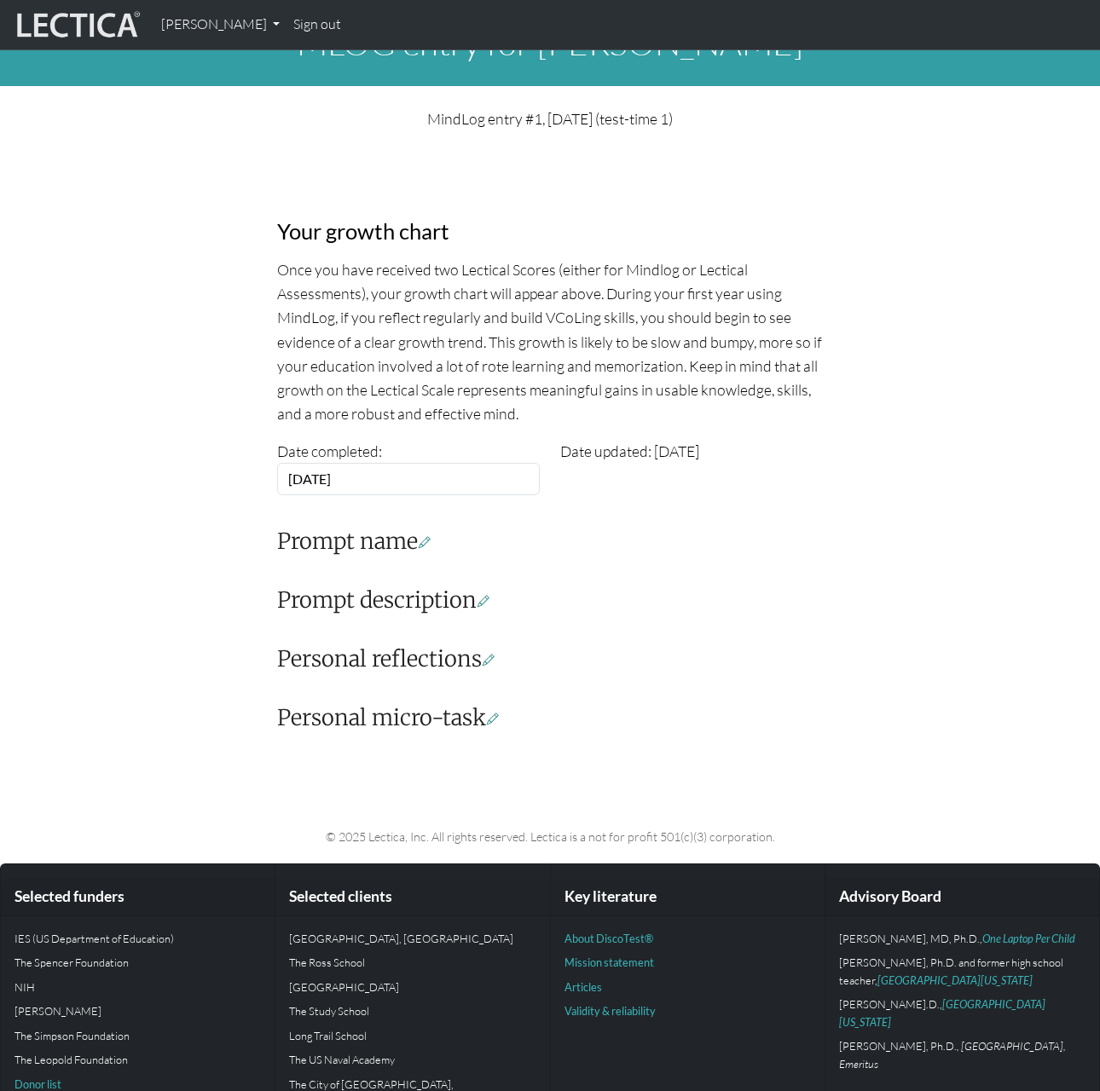
click at [449, 719] on h3 "Personal micro-task" at bounding box center [550, 718] width 546 height 26
click at [430, 539] on icon at bounding box center [425, 541] width 12 height 15
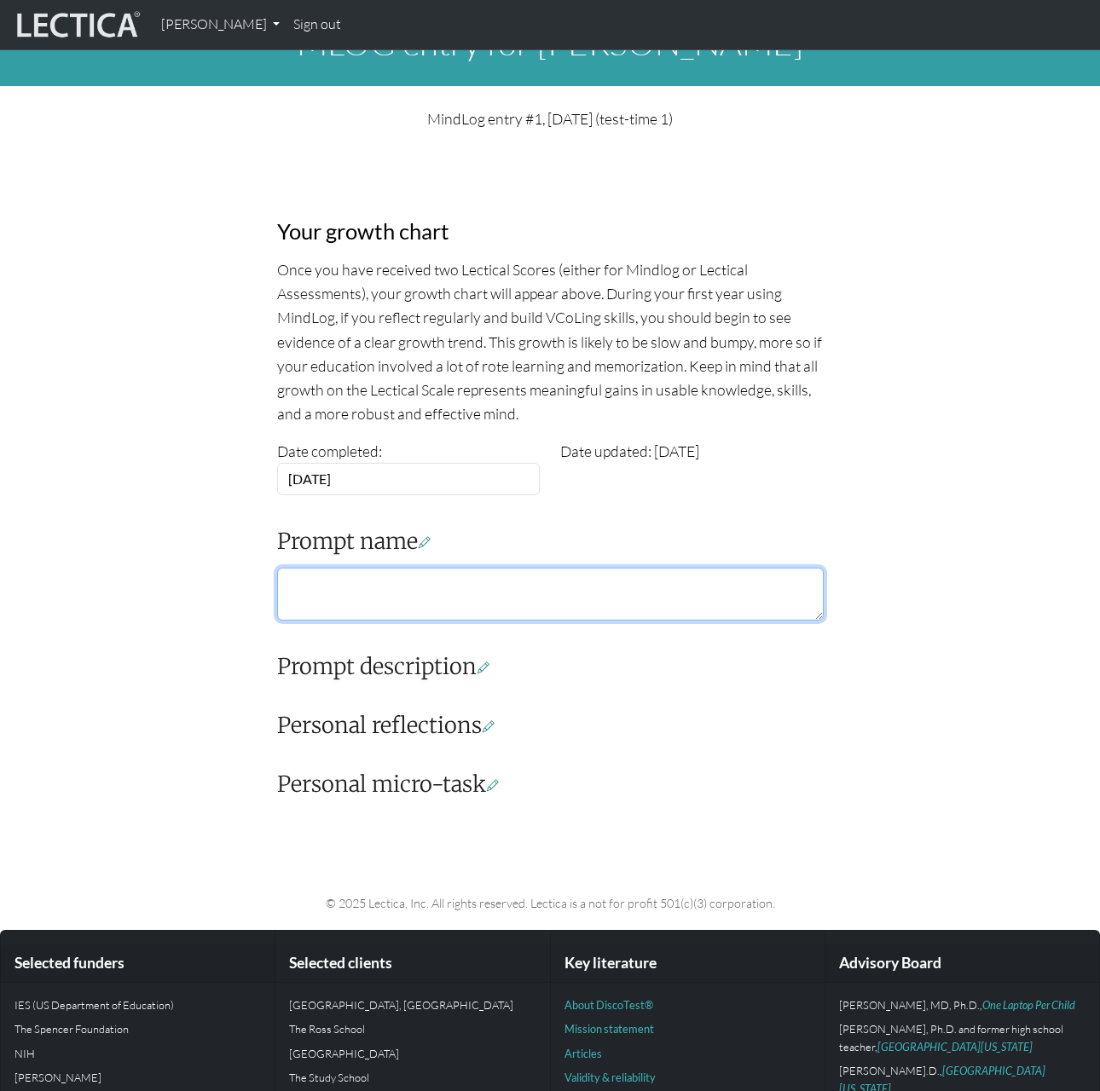
click at [367, 600] on textarea at bounding box center [550, 594] width 546 height 53
type textarea "Hello"
drag, startPoint x: 346, startPoint y: 588, endPoint x: 240, endPoint y: 580, distance: 106.9
click at [240, 580] on div "Your growth chart Once you have received two Lectical Scores (either for Mindlo…" at bounding box center [550, 477] width 972 height 667
click at [495, 652] on div "Your growth chart Once you have received two Lectical Scores (either for Mindlo…" at bounding box center [550, 498] width 567 height 627
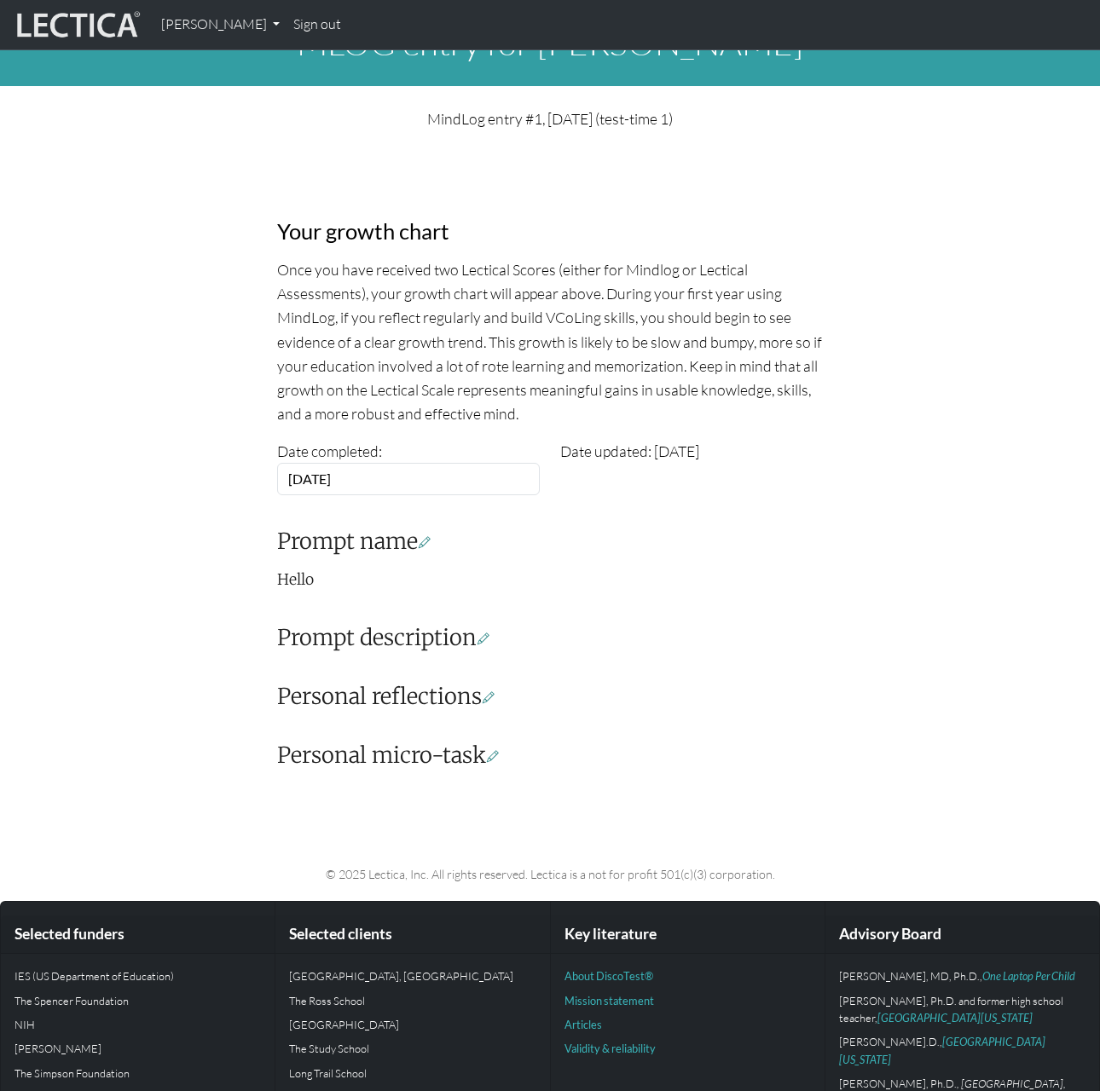
click at [489, 641] on icon at bounding box center [483, 638] width 12 height 15
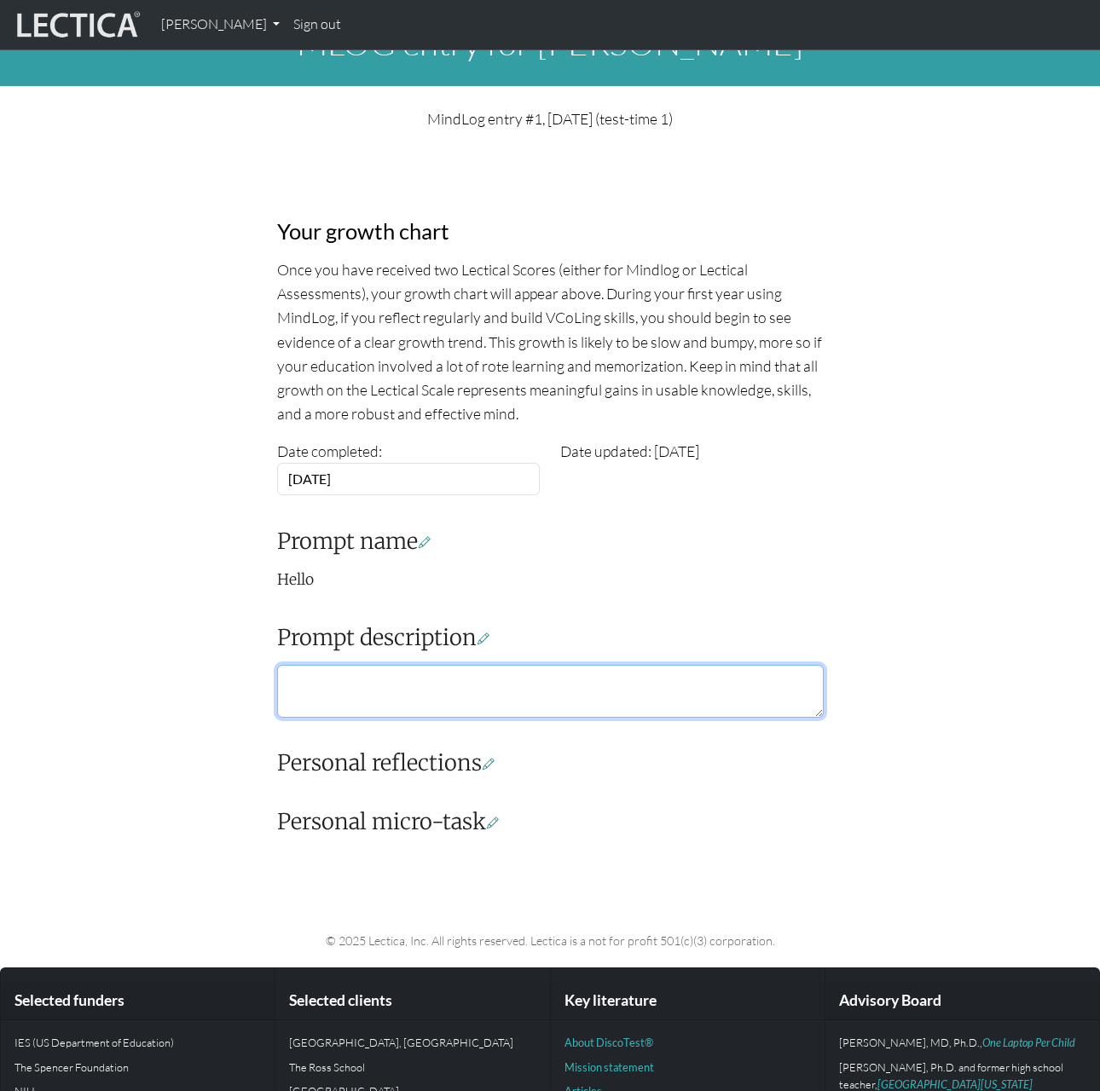
click at [406, 685] on textarea at bounding box center [550, 691] width 546 height 53
paste textarea "Hello"
type textarea "Hello"
click at [493, 762] on icon at bounding box center [488, 763] width 12 height 15
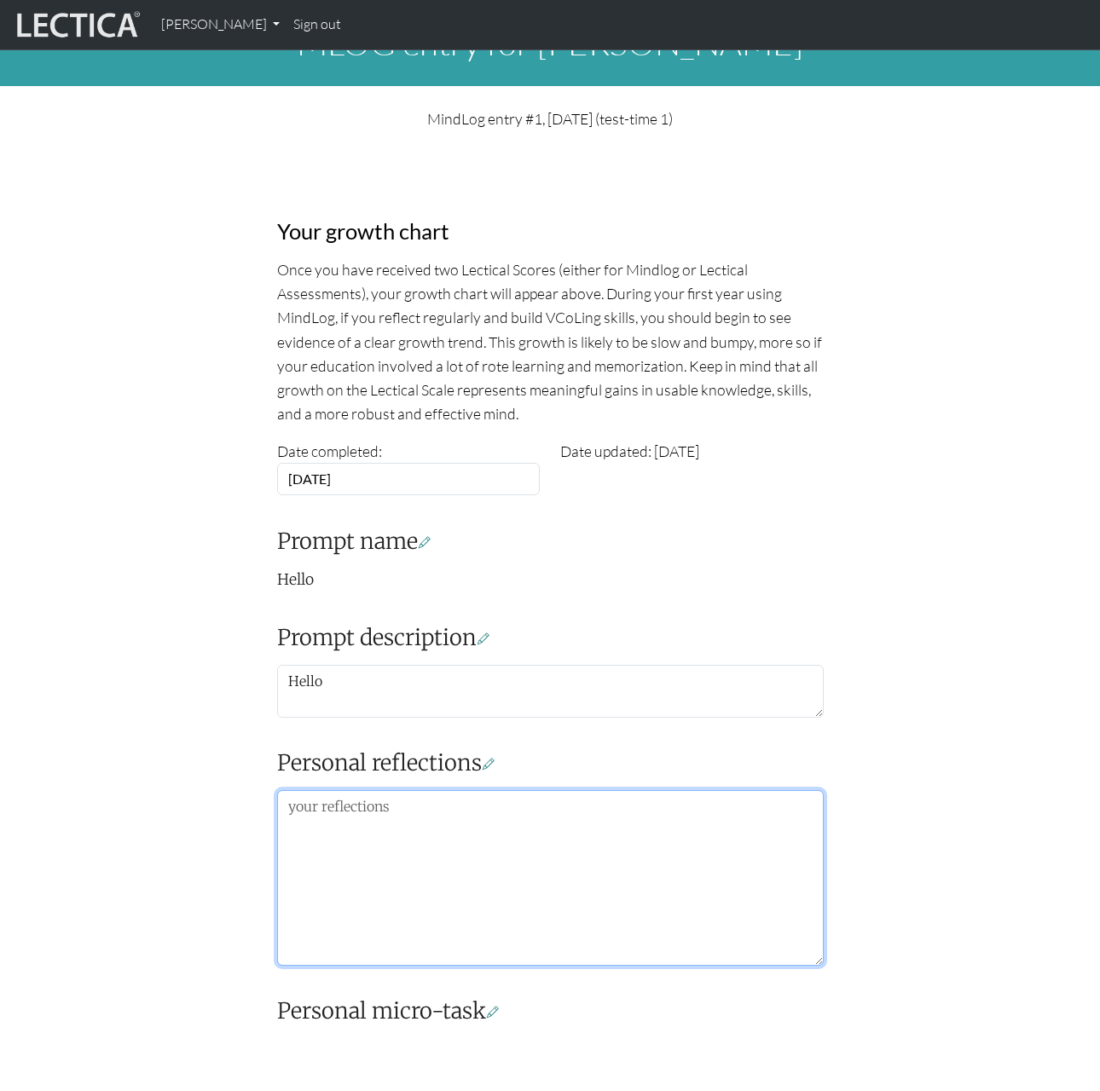
click at [350, 846] on textarea at bounding box center [550, 878] width 546 height 176
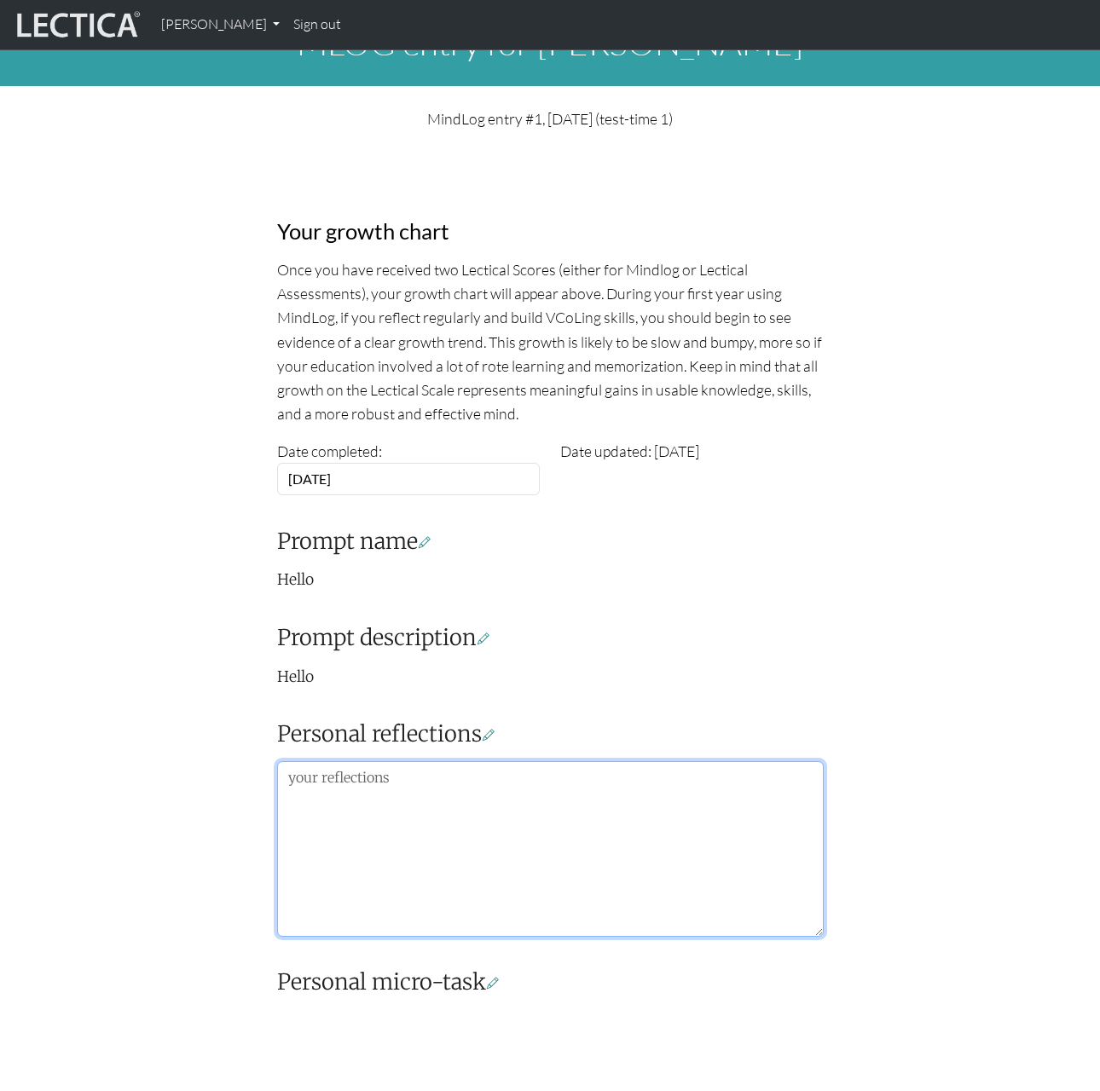
paste textarea "Hello"
type textarea "Hello"
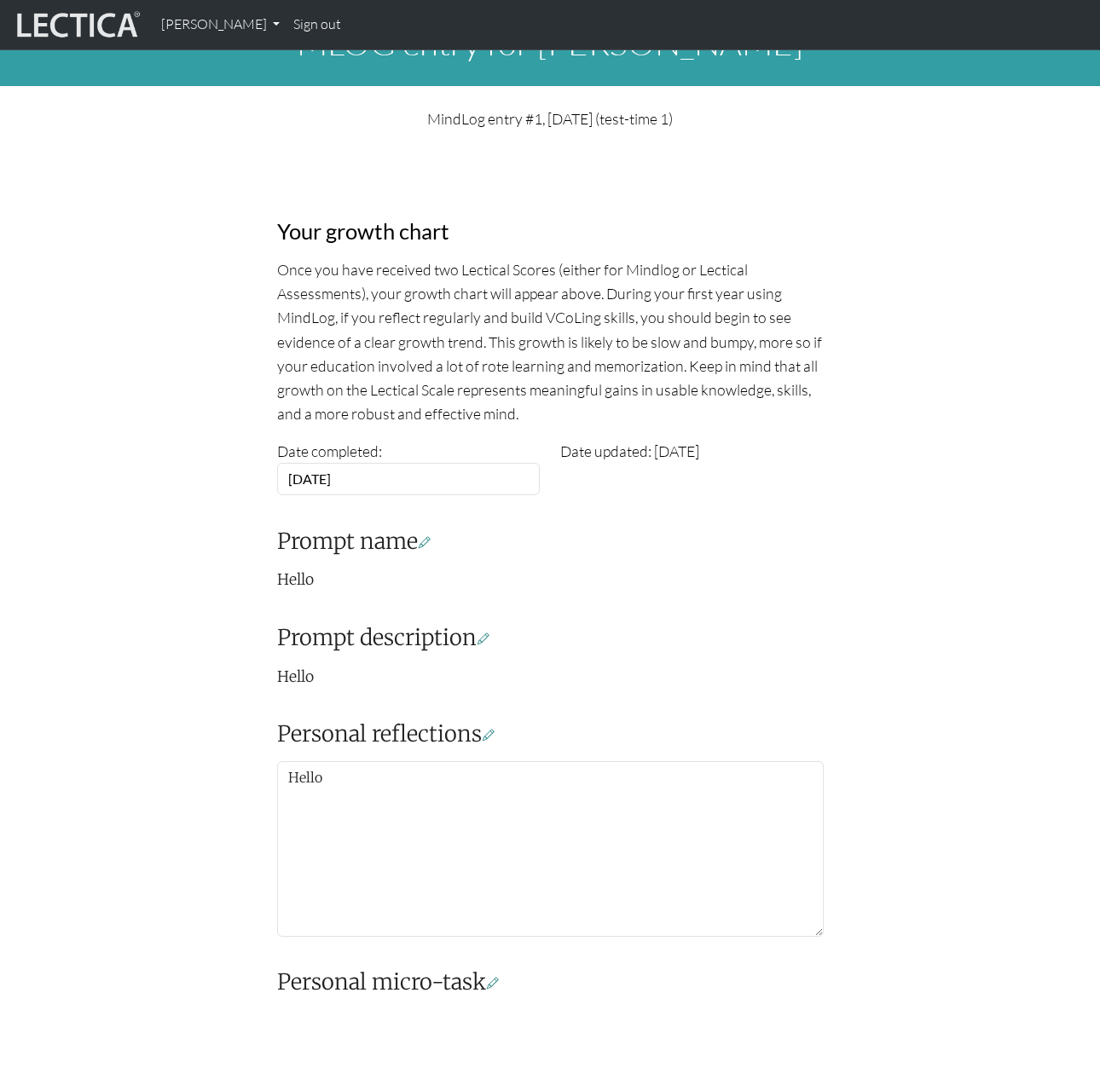
click at [499, 976] on icon at bounding box center [493, 983] width 12 height 15
click at [418, 1031] on body "Daniel Turner My Profile Sign out Signed out × ." at bounding box center [550, 755] width 1100 height 1599
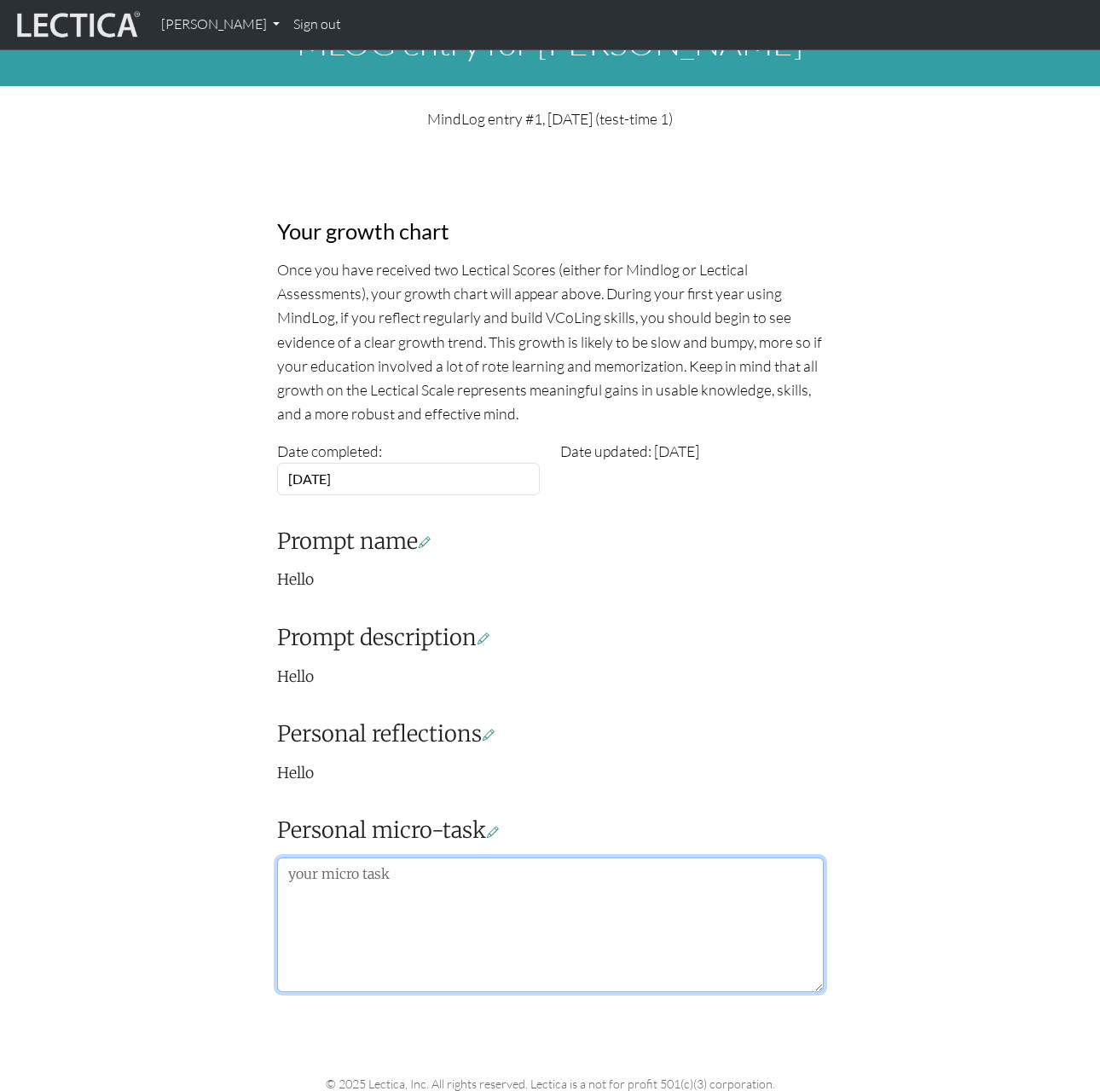
paste textarea "Hello"
type textarea "Hello"
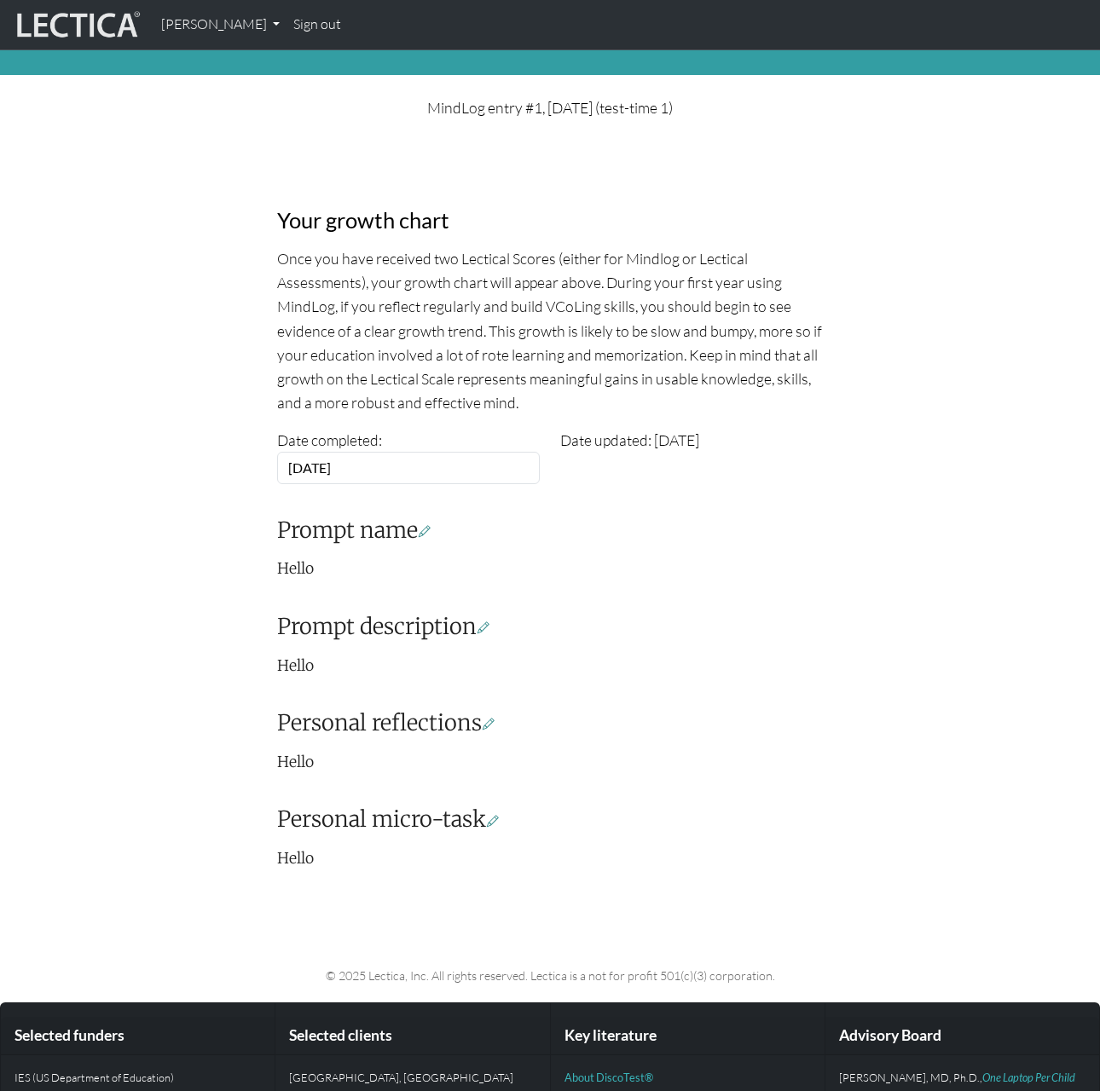
click at [170, 868] on div "Your growth chart Once you have received two Lectical Scores (either for Mindlo…" at bounding box center [550, 508] width 972 height 751
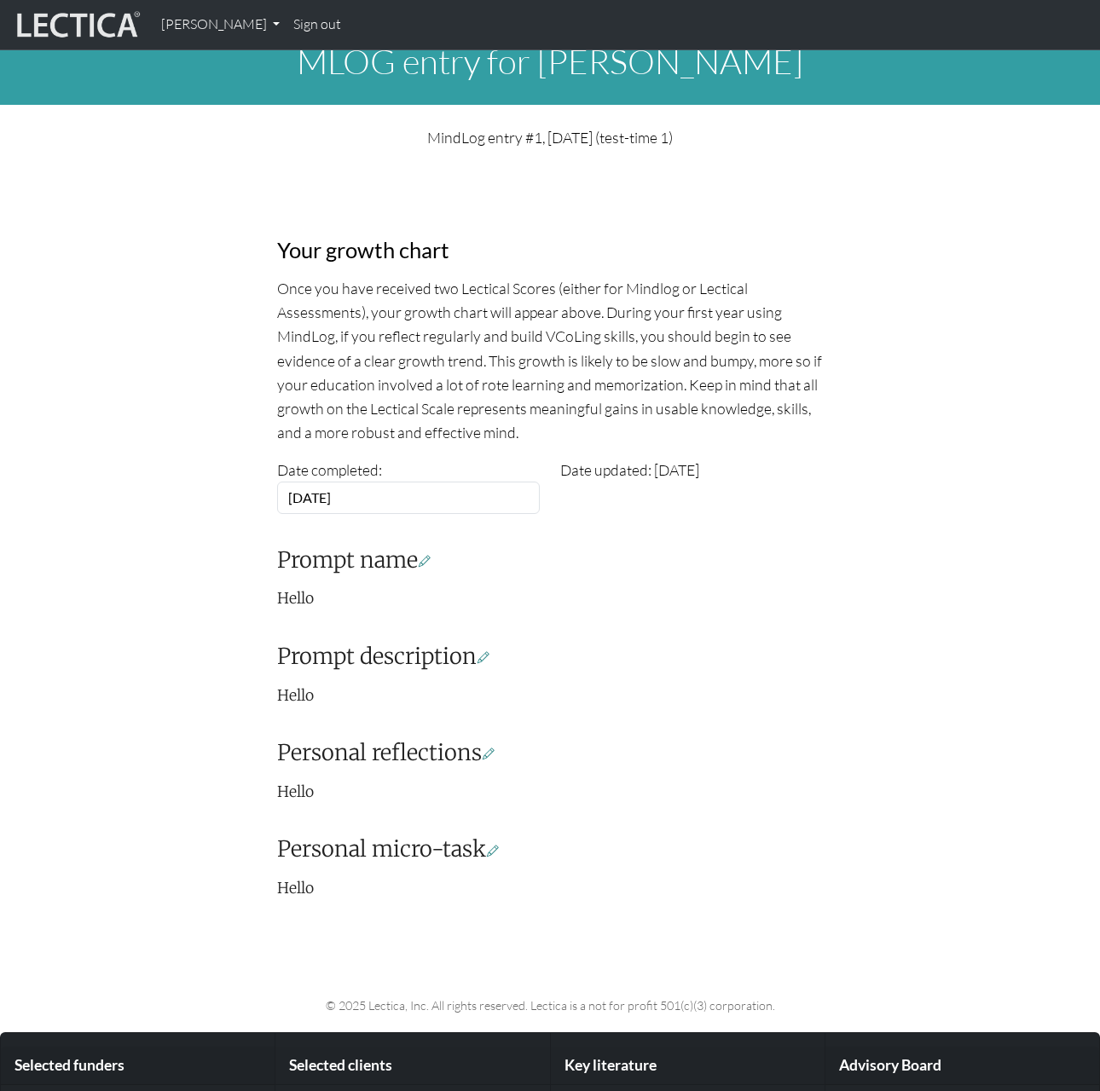
scroll to position [0, 0]
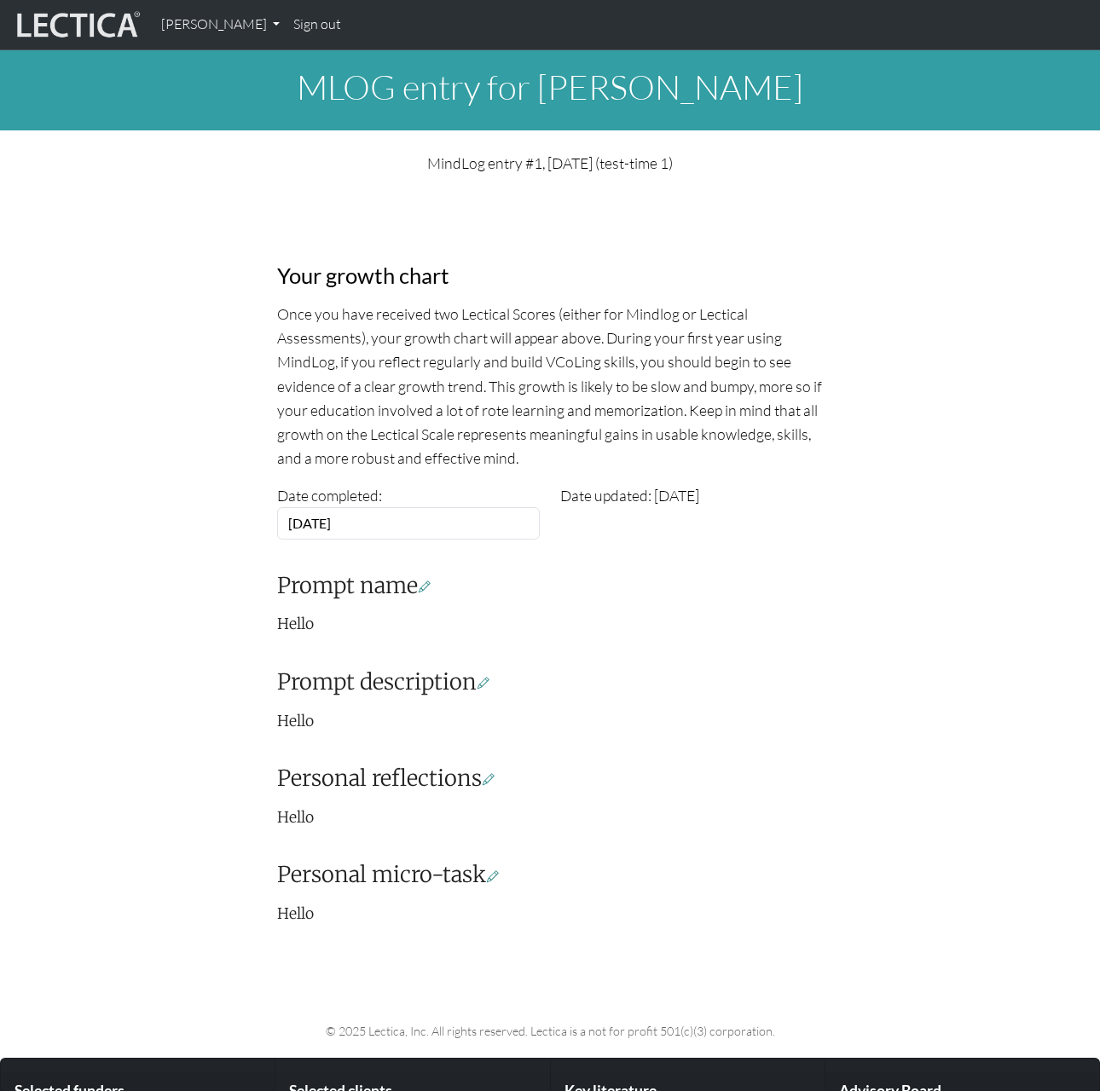
click at [869, 814] on div "Your growth chart Once you have received two Lectical Scores (either for Mindlo…" at bounding box center [550, 563] width 972 height 751
click at [618, 315] on p "Once you have received two Lectical Scores (either for Mindlog or Lectical Asse…" at bounding box center [550, 386] width 546 height 168
click at [673, 378] on p "Once you have received two Lectical Scores (either for Mindlog or Lectical Asse…" at bounding box center [550, 386] width 546 height 168
click at [845, 600] on div "Your growth chart Once you have received two Lectical Scores (either for Mindlo…" at bounding box center [550, 563] width 972 height 751
click at [218, 607] on div "Your growth chart Once you have received two Lectical Scores (either for Mindlo…" at bounding box center [550, 563] width 972 height 751
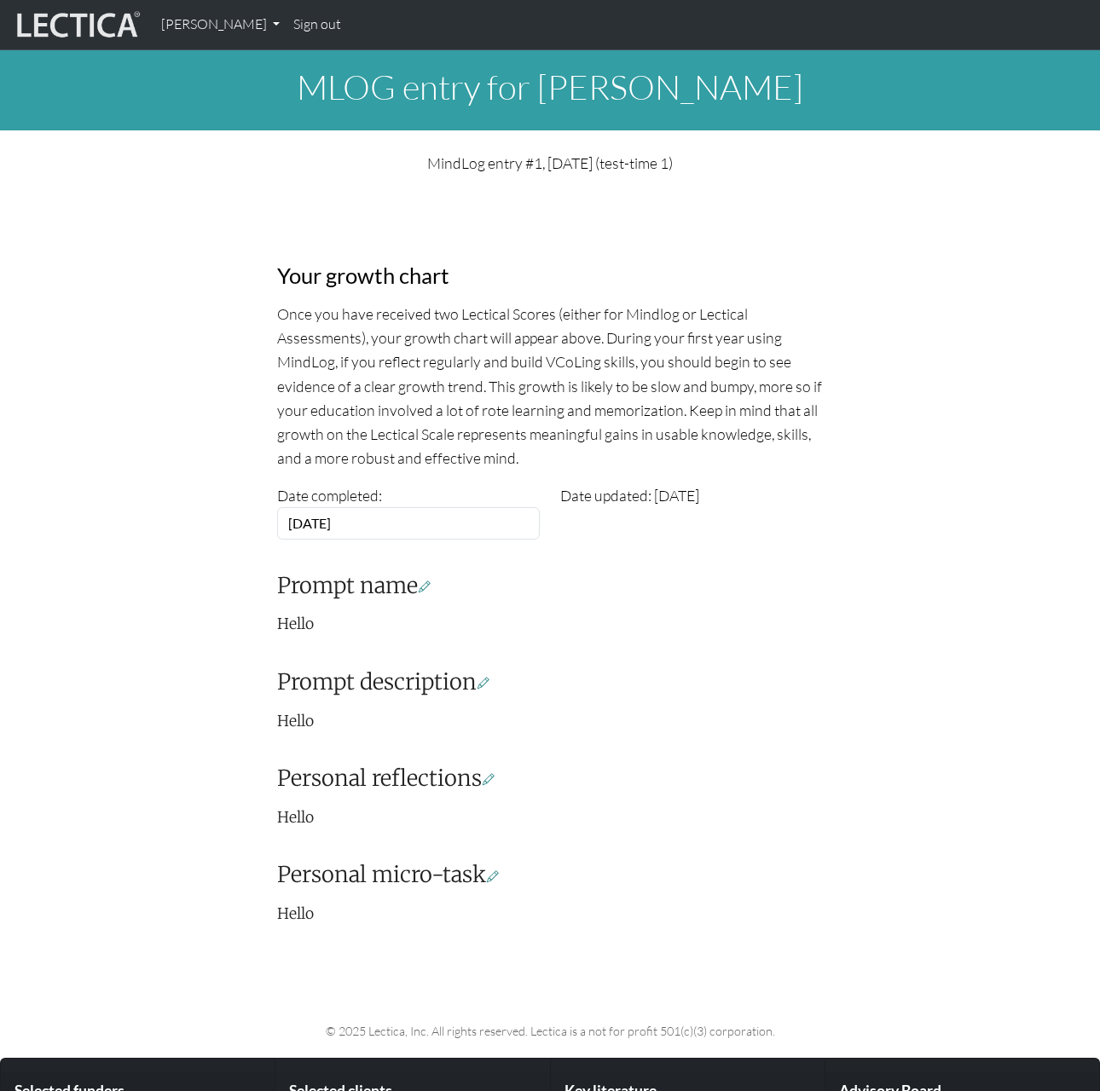
click at [170, 361] on div "Your growth chart Once you have received two Lectical Scores (either for Mindlo…" at bounding box center [550, 563] width 972 height 751
click at [187, 445] on div "Your growth chart Once you have received two Lectical Scores (either for Mindlo…" at bounding box center [550, 563] width 972 height 751
drag, startPoint x: 202, startPoint y: 319, endPoint x: 184, endPoint y: 350, distance: 36.3
click at [201, 318] on div "Your growth chart Once you have received two Lectical Scores (either for Mindlo…" at bounding box center [550, 563] width 972 height 751
click at [182, 575] on div "Your growth chart Once you have received two Lectical Scores (either for Mindlo…" at bounding box center [550, 563] width 972 height 751
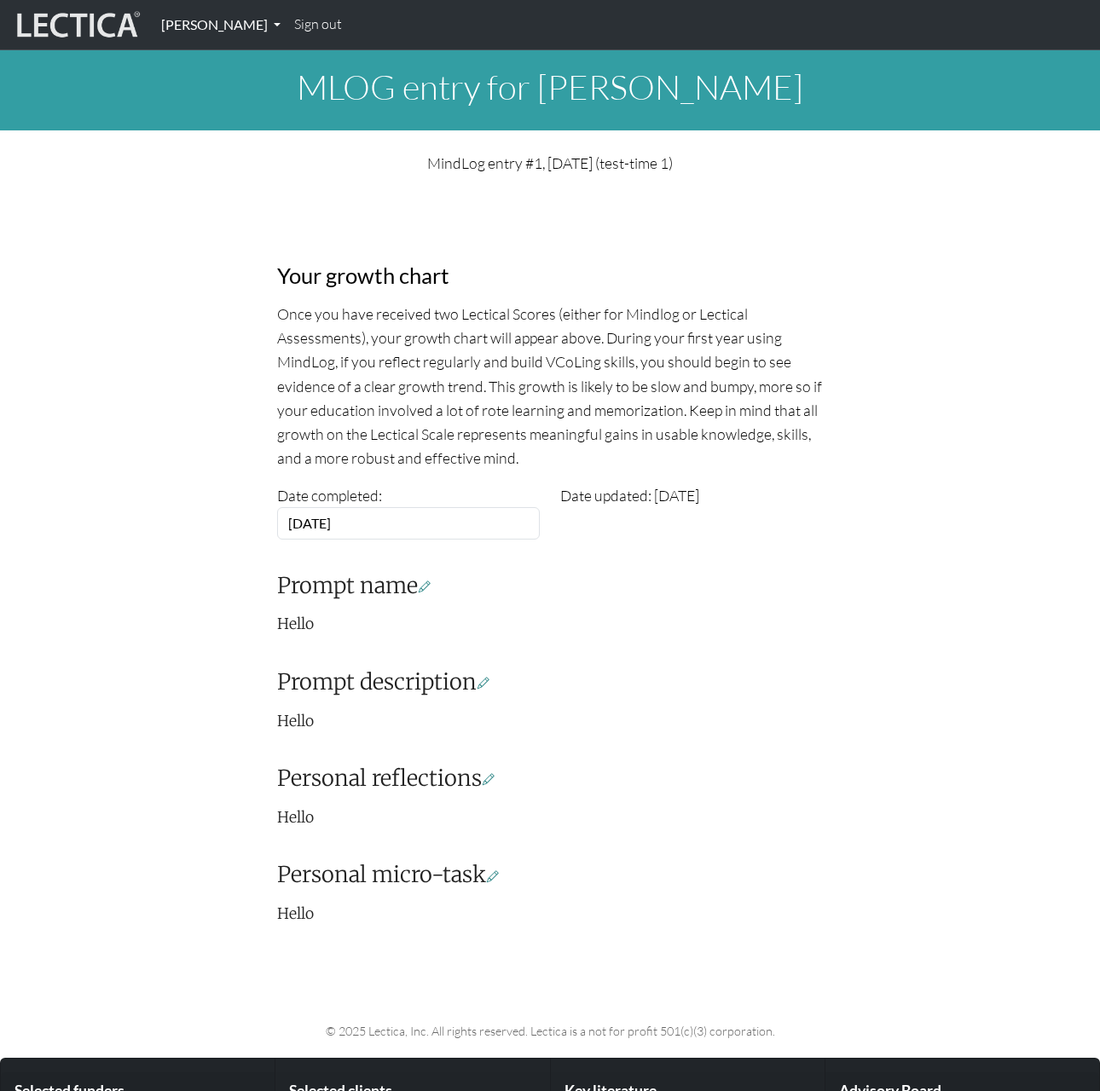
click at [243, 25] on link "[PERSON_NAME]" at bounding box center [220, 25] width 133 height 36
click at [217, 58] on link "My Profile" at bounding box center [240, 63] width 141 height 23
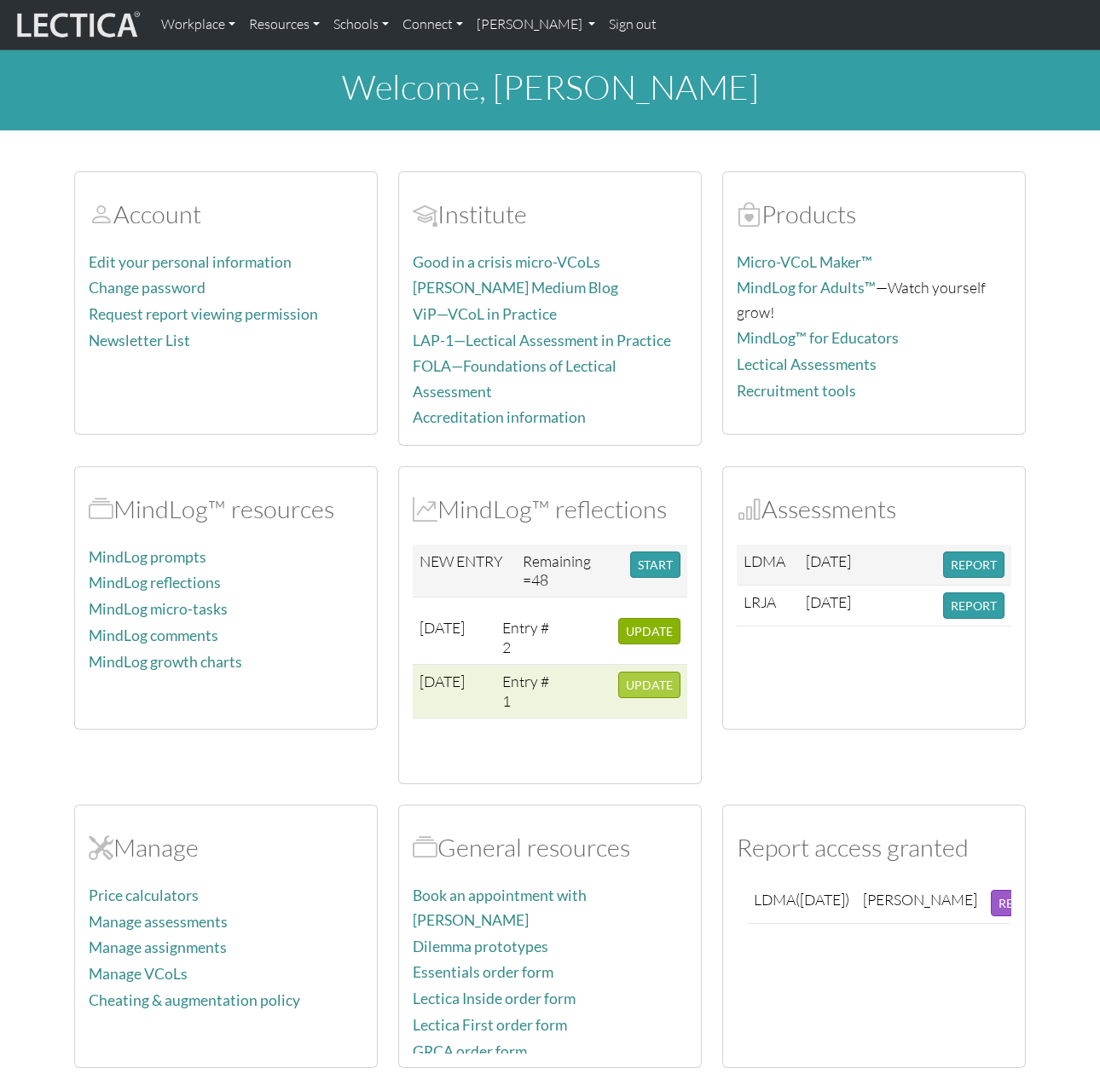
click at [654, 678] on span "UPDATE" at bounding box center [649, 685] width 47 height 14
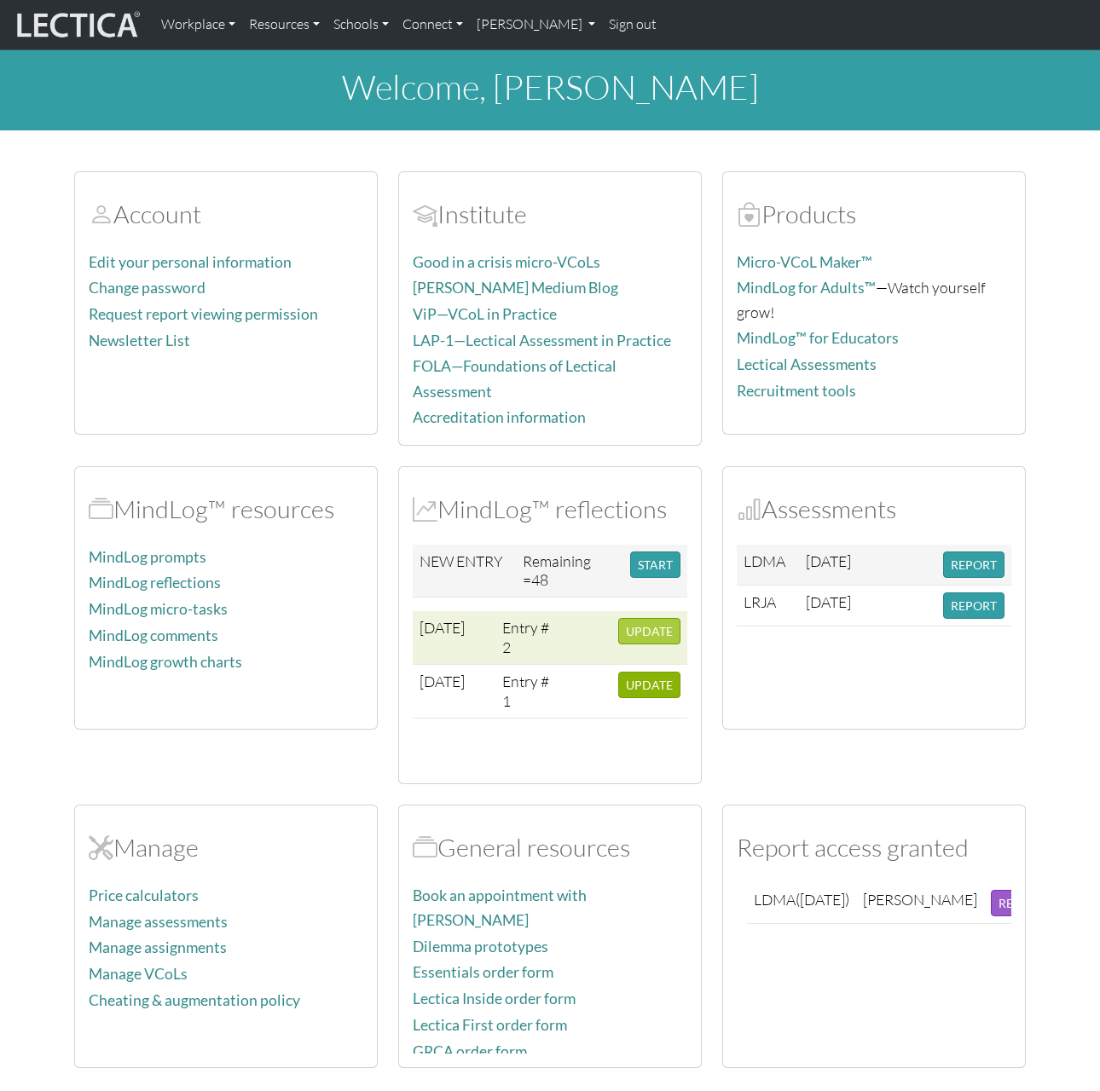
click at [655, 624] on span "UPDATE" at bounding box center [649, 631] width 47 height 14
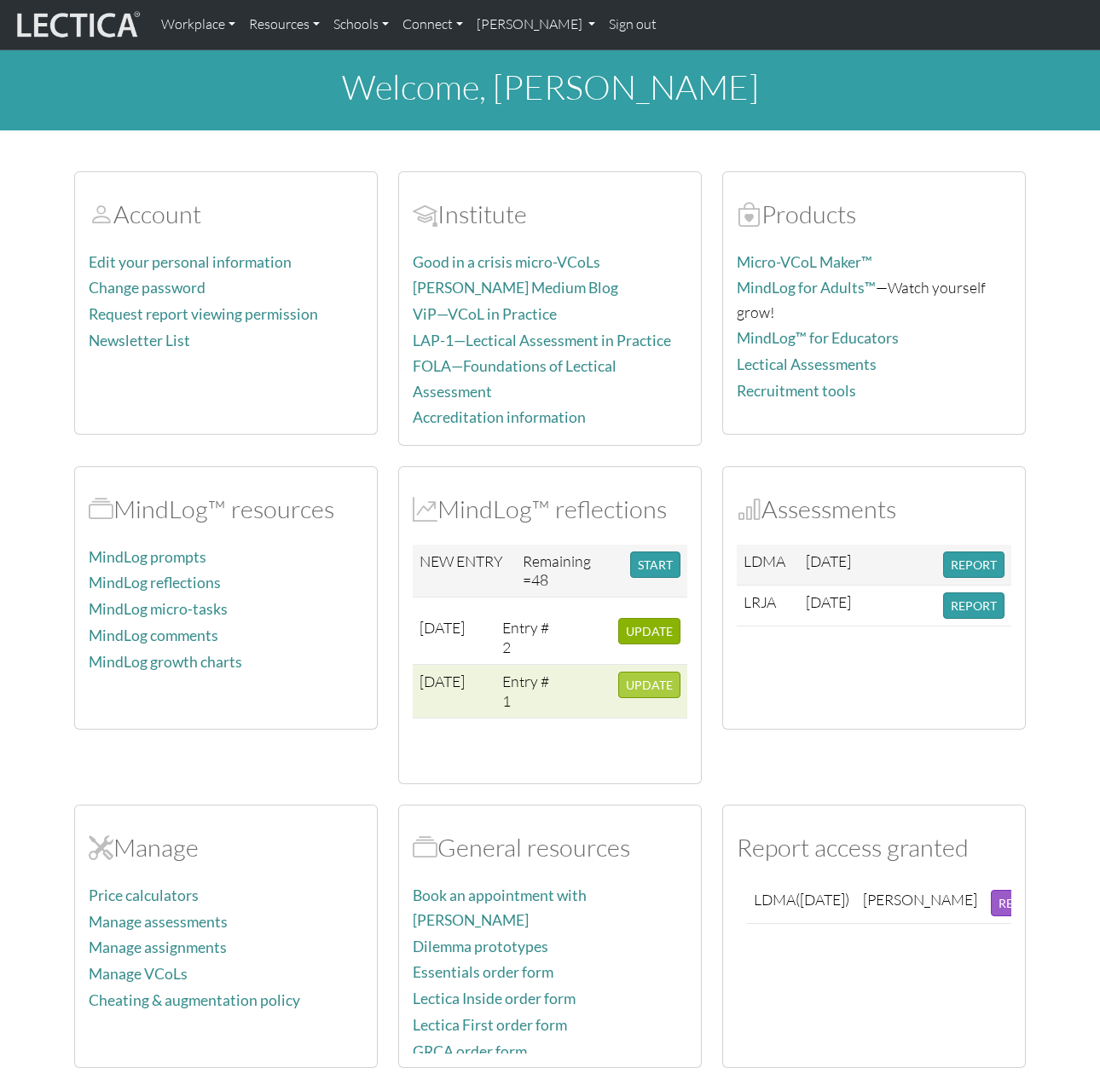
click at [659, 678] on span "UPDATE" at bounding box center [649, 685] width 47 height 14
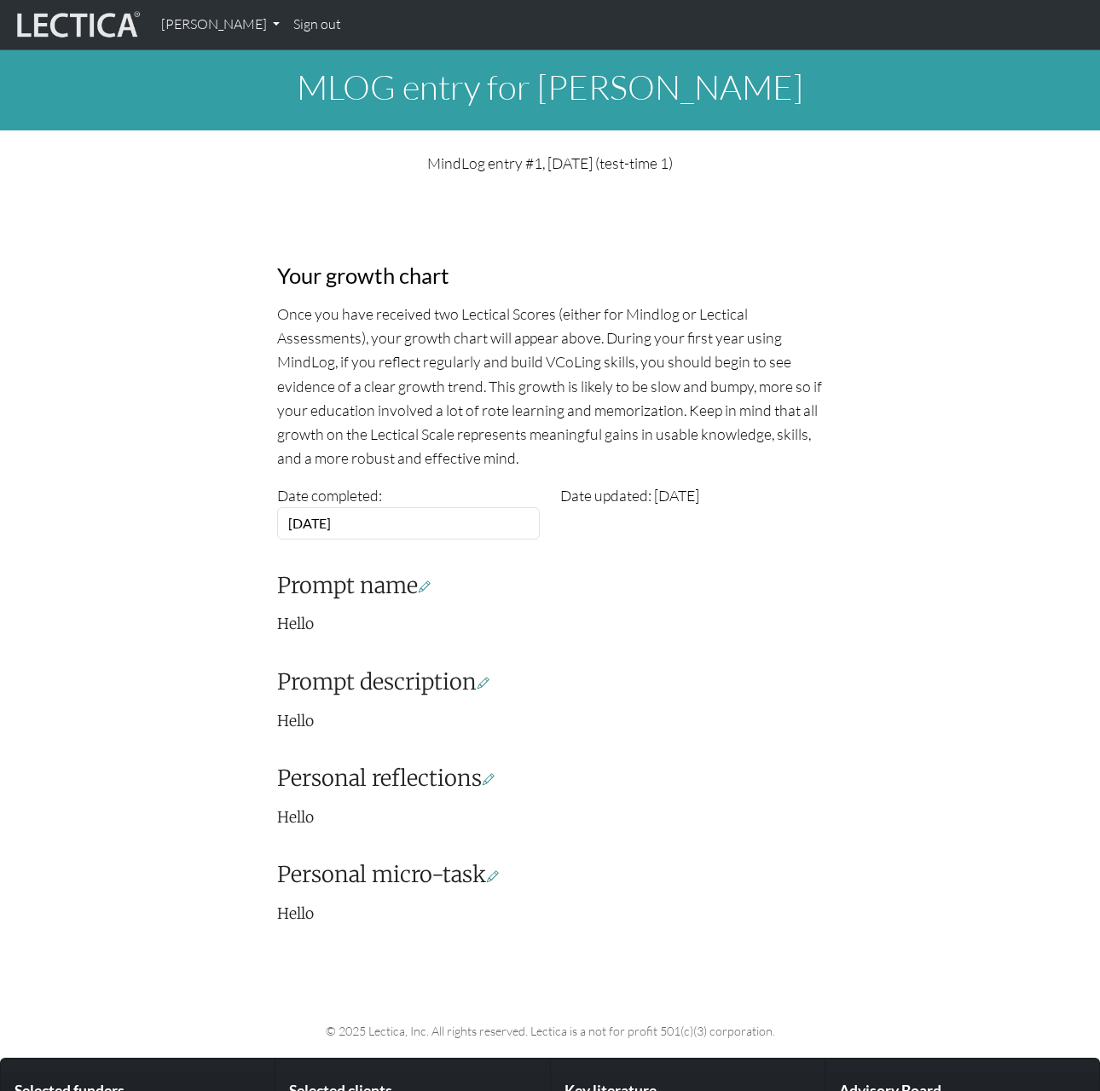
click at [671, 484] on div "Date updated: [DATE]" at bounding box center [692, 511] width 284 height 56
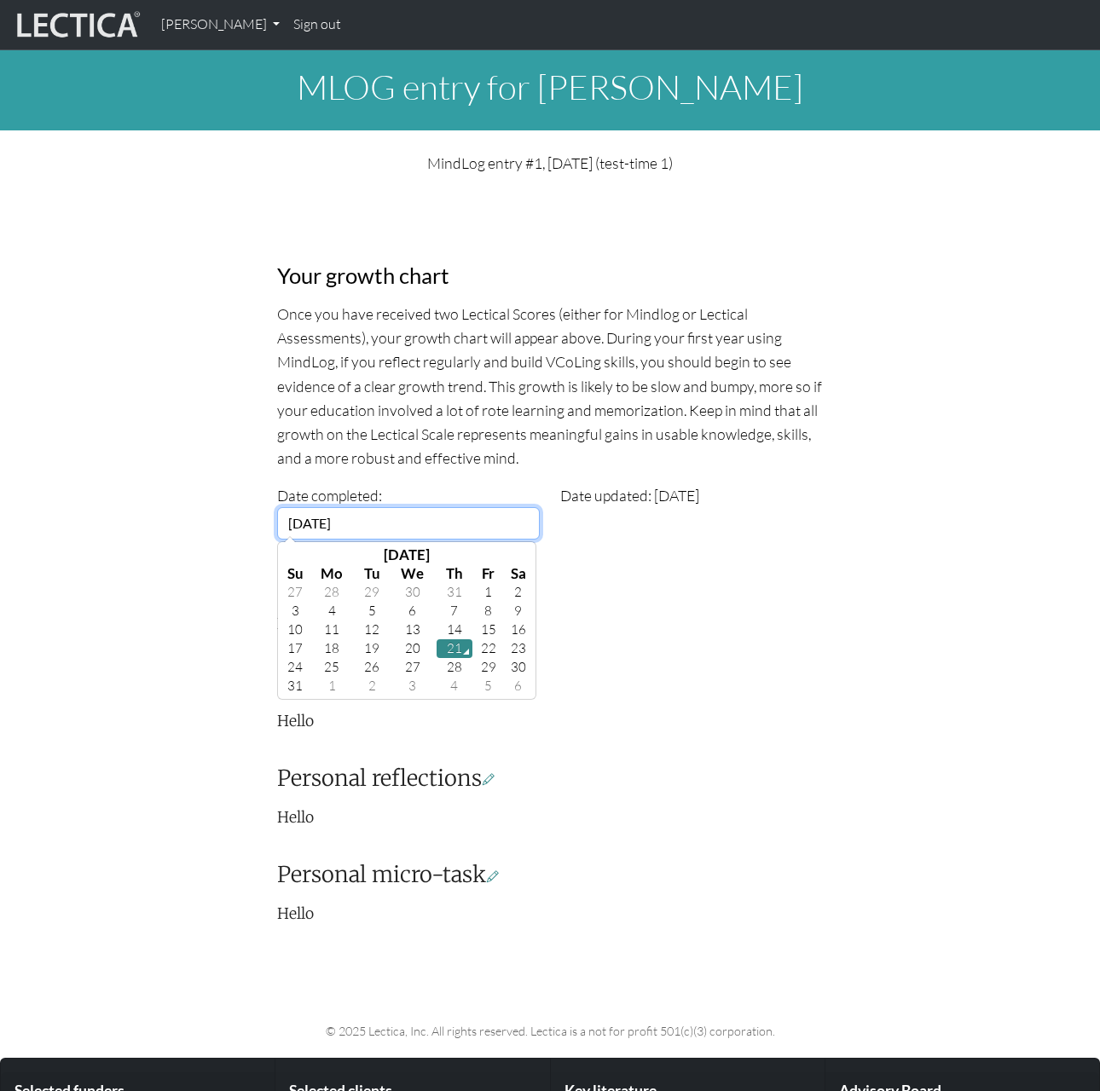
click at [397, 532] on input "[DATE]" at bounding box center [408, 523] width 263 height 32
click at [769, 598] on div "Your growth chart Once you have received two Lectical Scores (either for Mindlo…" at bounding box center [550, 584] width 567 height 710
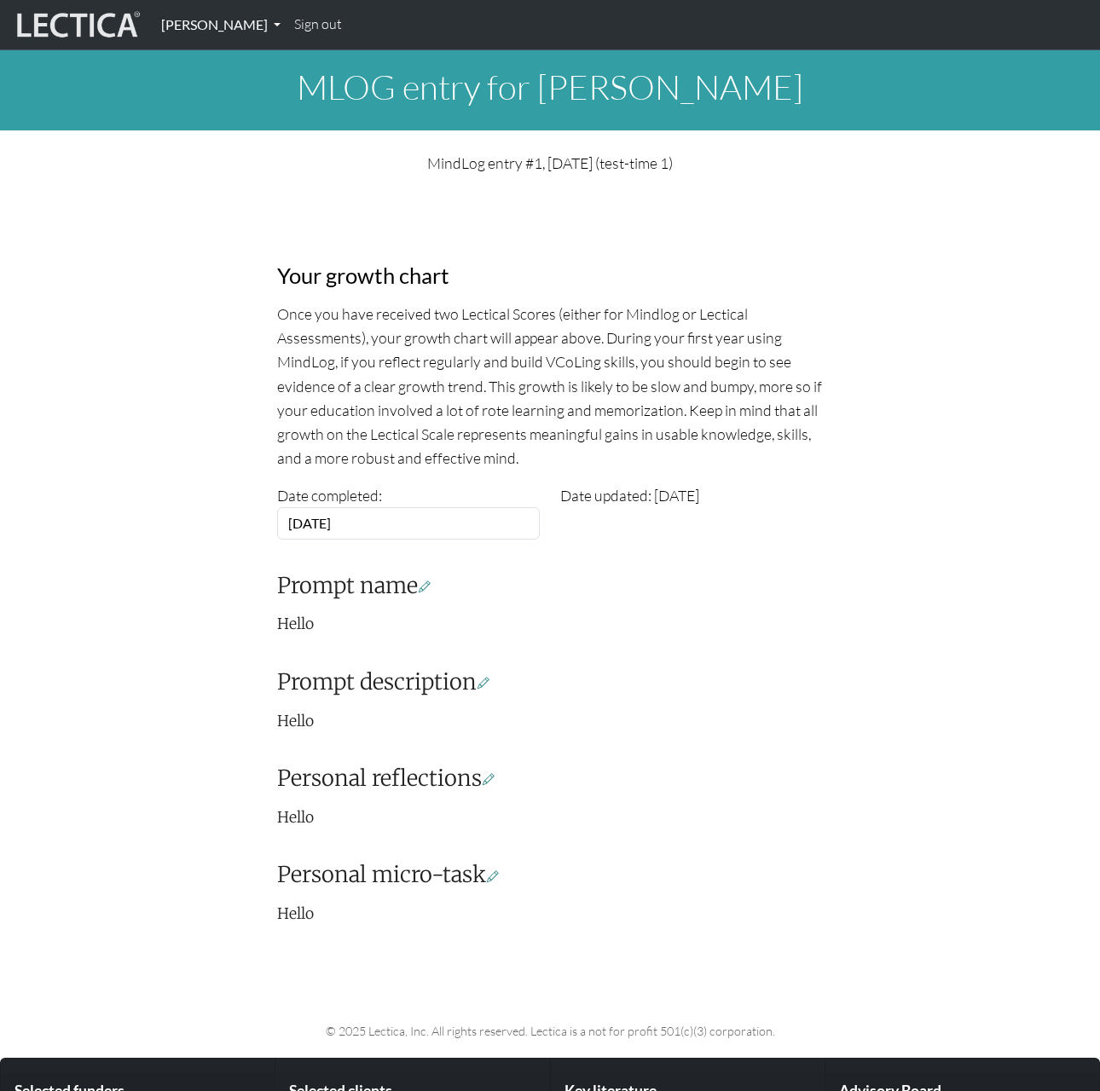
click at [222, 24] on link "[PERSON_NAME]" at bounding box center [220, 25] width 133 height 36
click at [217, 60] on link "My Profile" at bounding box center [240, 63] width 141 height 23
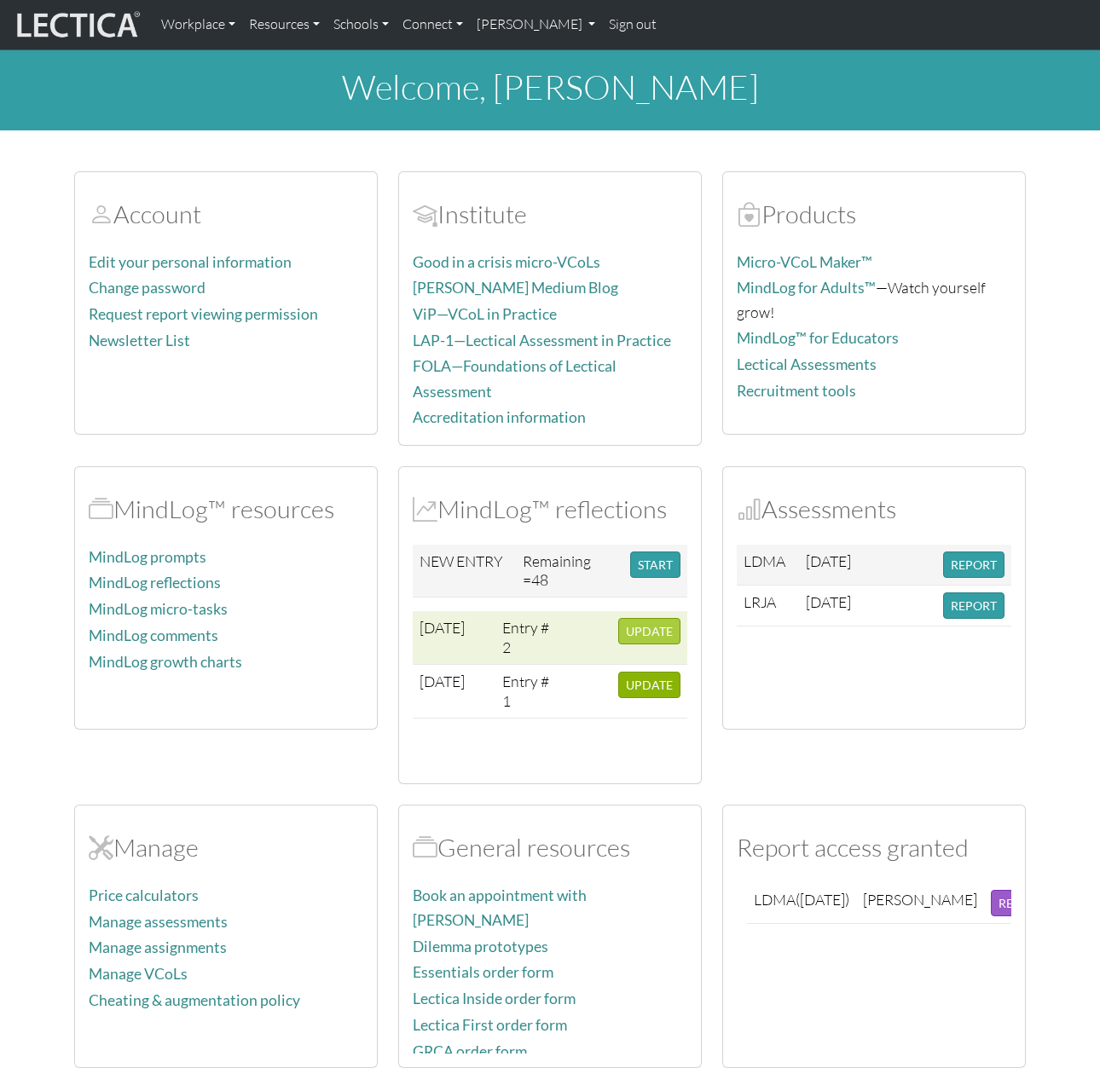
click at [665, 624] on span "UPDATE" at bounding box center [649, 631] width 47 height 14
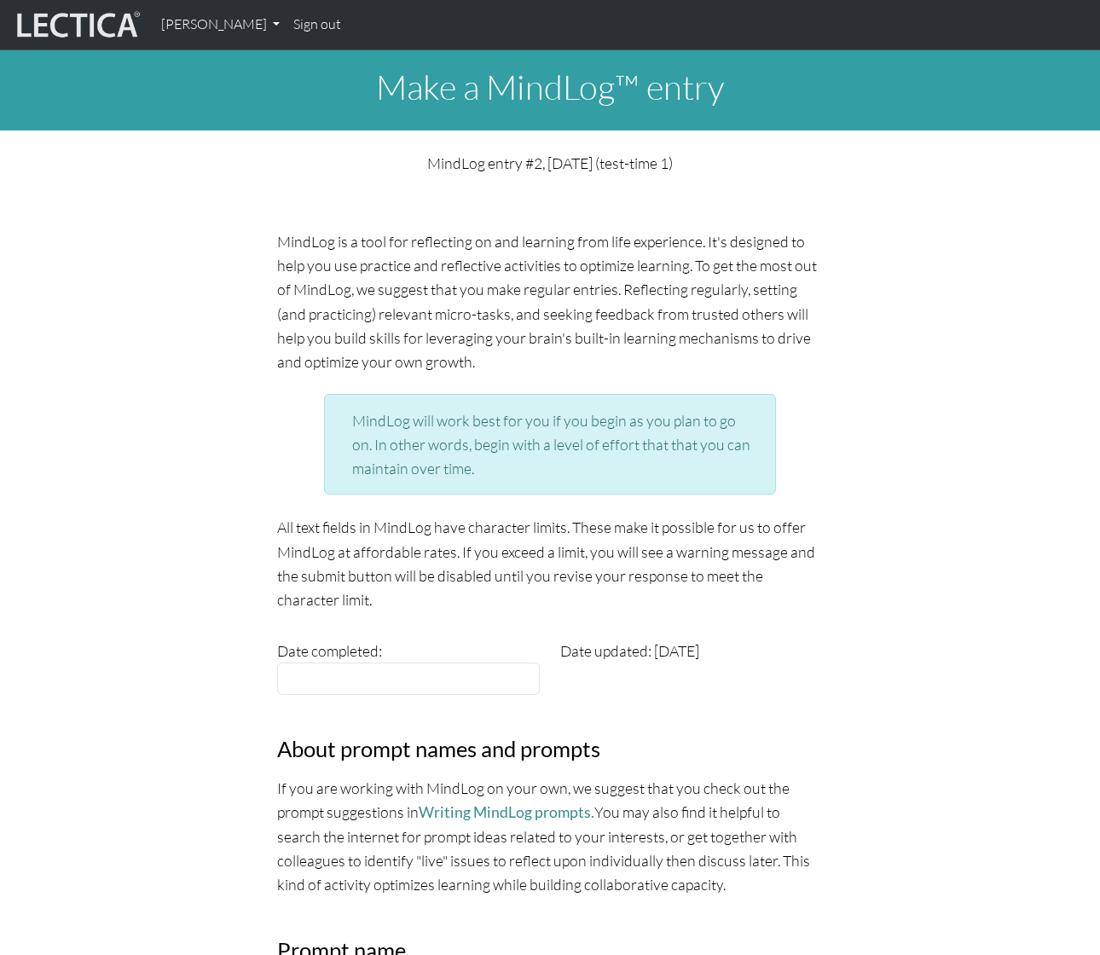
scroll to position [615, 0]
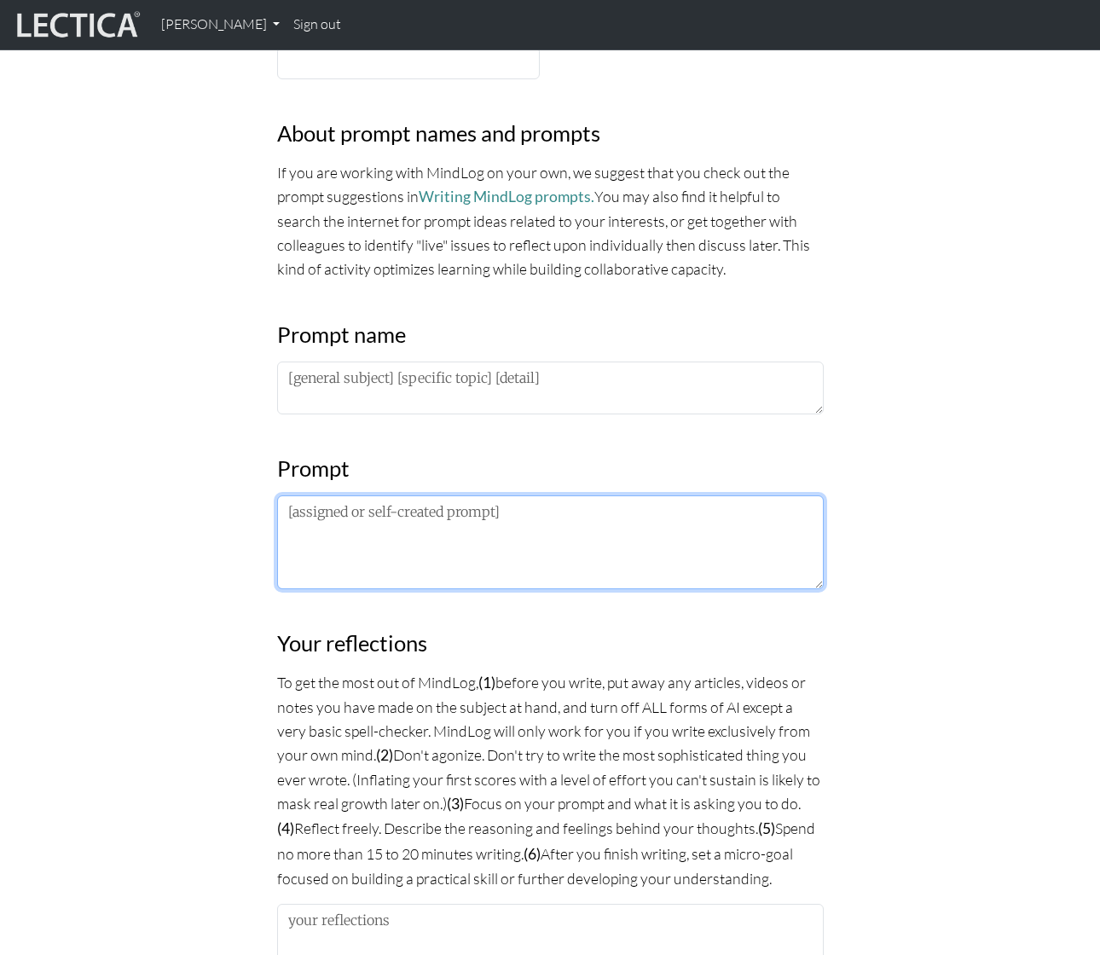
click at [426, 535] on textarea at bounding box center [550, 542] width 546 height 94
type textarea "d"
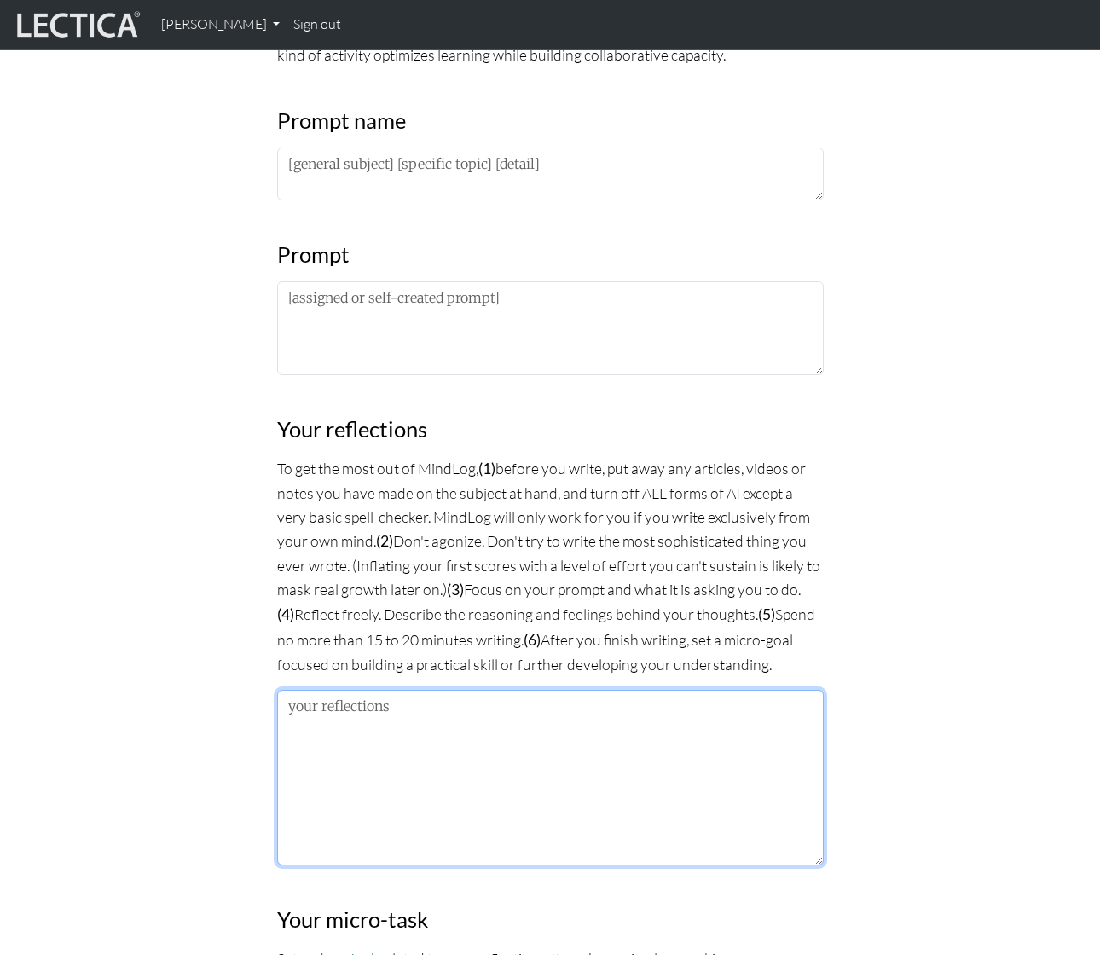
click at [367, 763] on textarea at bounding box center [550, 778] width 546 height 176
type textarea "o"
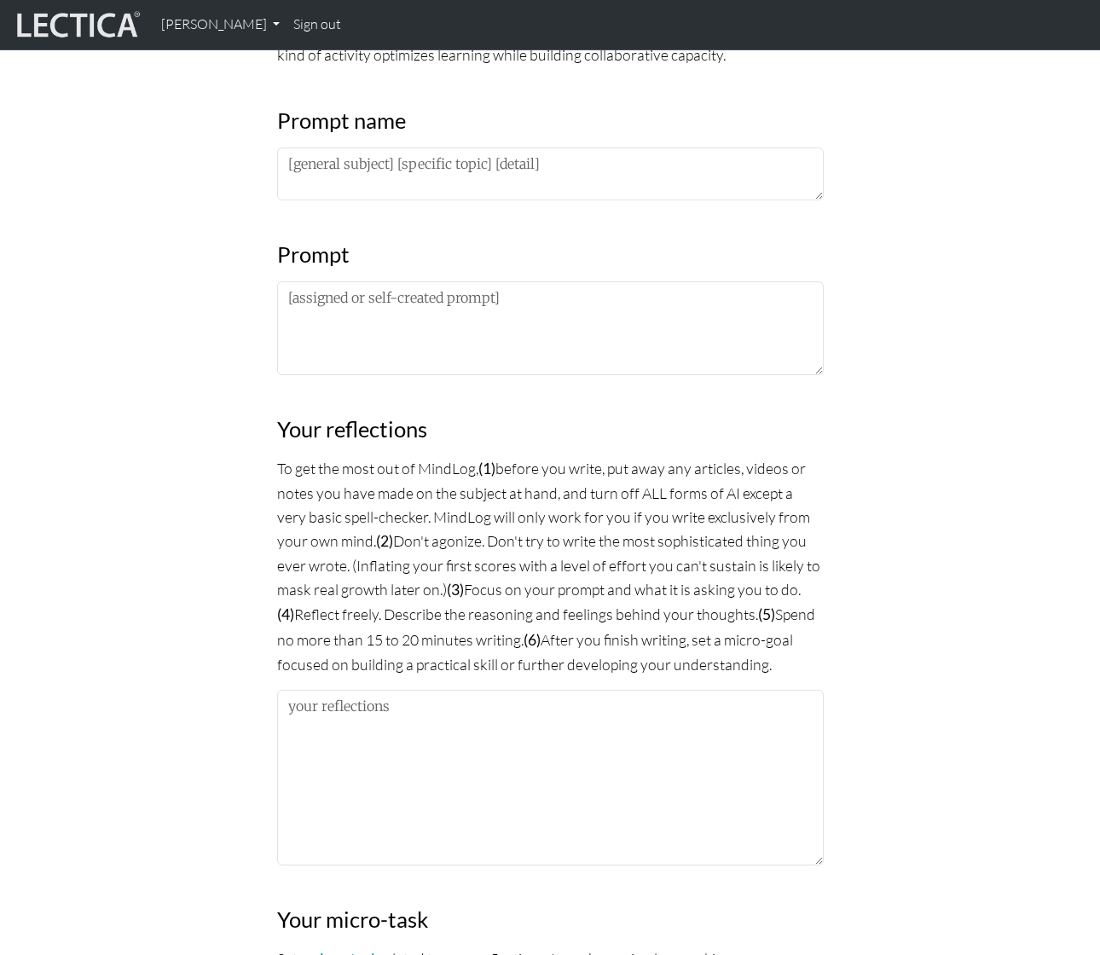
click at [159, 718] on div "MindLog is a tool for reflecting on and learning from life experience. It's des…" at bounding box center [550, 533] width 972 height 2267
click at [35, 897] on section "MindLog is a tool for reflecting on and learning from life experience. It's des…" at bounding box center [550, 533] width 1100 height 2267
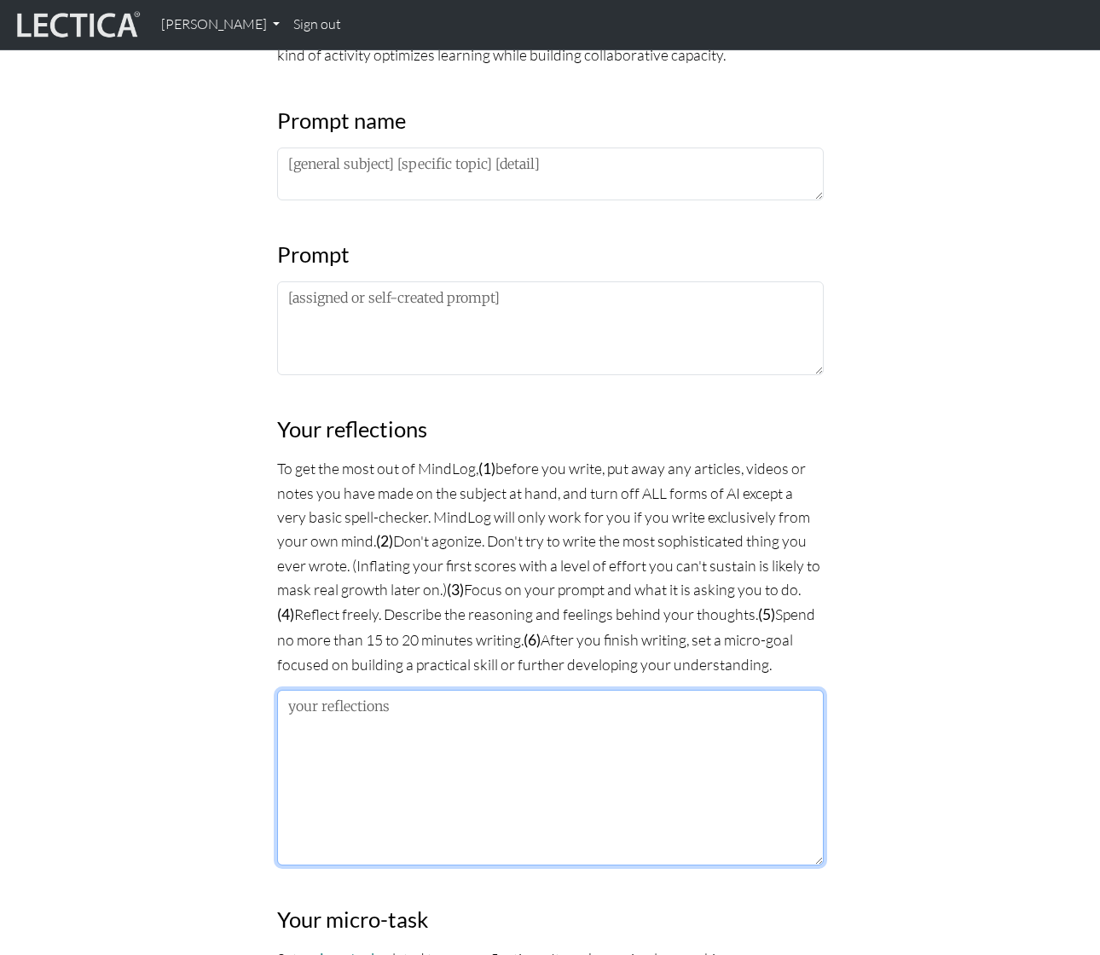
click at [321, 780] on textarea at bounding box center [550, 778] width 546 height 176
